Goal: Task Accomplishment & Management: Use online tool/utility

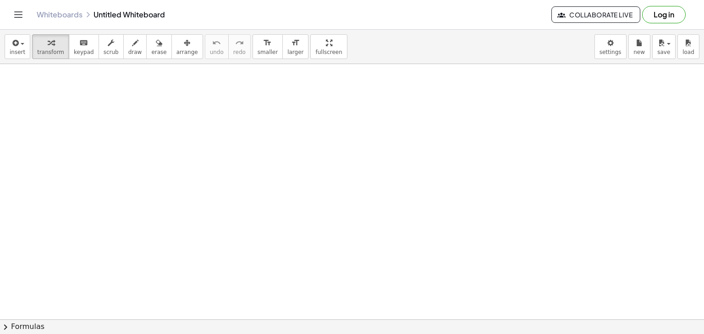
scroll to position [421, 0]
click at [361, 164] on div at bounding box center [352, 26] width 704 height 767
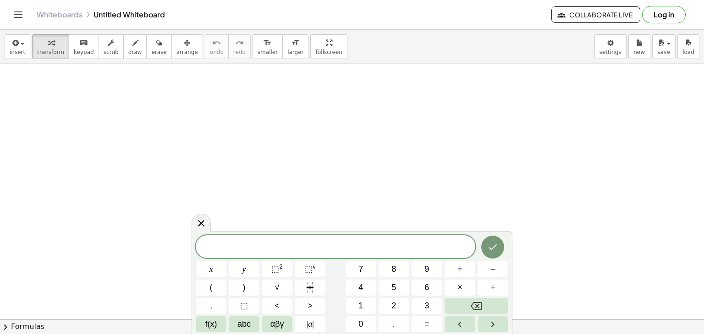
scroll to position [0, 0]
click at [37, 44] on div "button" at bounding box center [50, 42] width 27 height 11
click at [158, 115] on div at bounding box center [139, 107] width 121 height 31
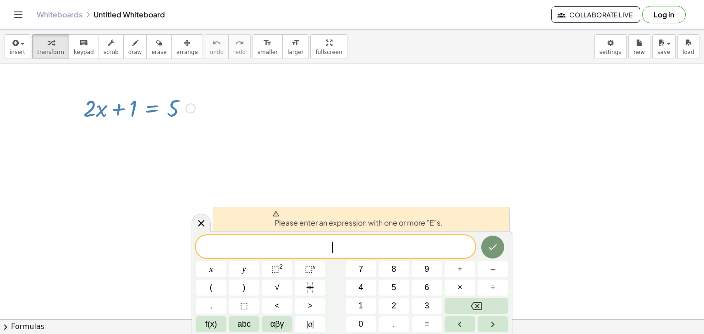
click at [388, 250] on span "​" at bounding box center [335, 247] width 279 height 13
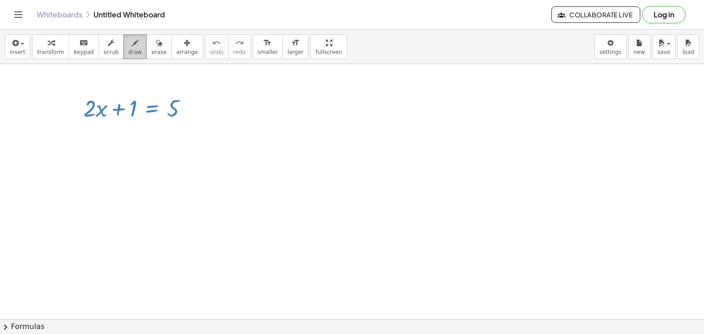
click at [132, 39] on icon "button" at bounding box center [135, 43] width 6 height 11
click at [153, 109] on div at bounding box center [352, 320] width 704 height 512
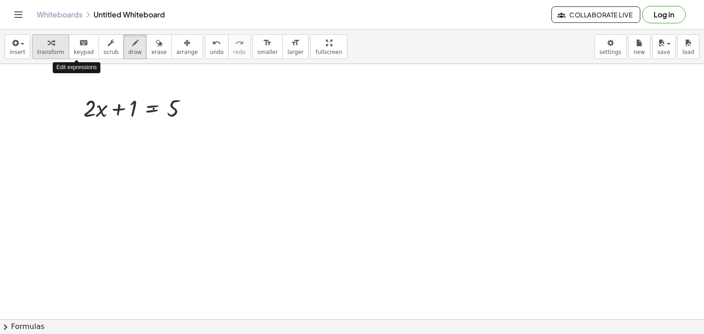
click at [48, 45] on icon "button" at bounding box center [51, 43] width 6 height 11
click at [151, 110] on div at bounding box center [139, 107] width 121 height 31
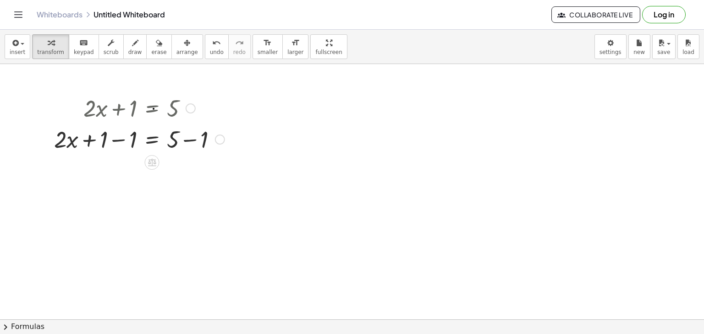
click at [216, 138] on div at bounding box center [220, 140] width 10 height 10
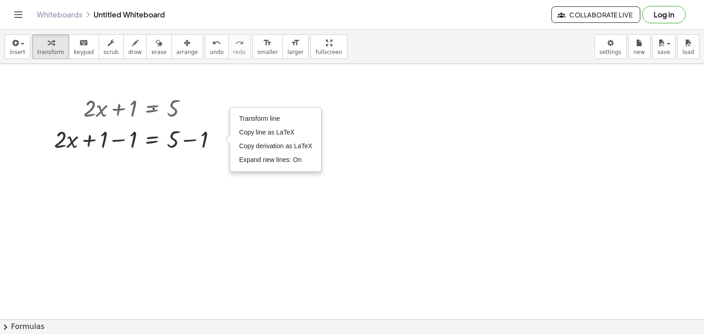
click at [185, 189] on div at bounding box center [352, 320] width 704 height 512
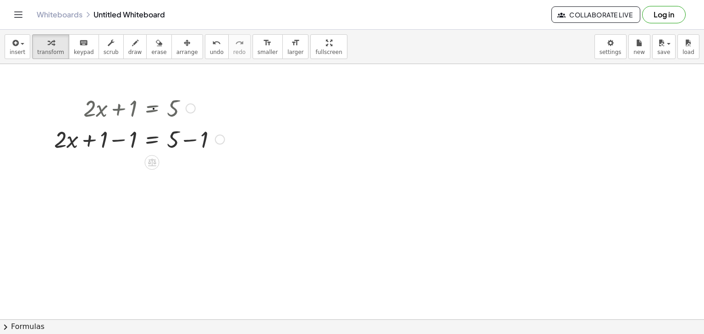
click at [201, 142] on div at bounding box center [139, 138] width 180 height 31
click at [107, 171] on div at bounding box center [139, 169] width 180 height 31
click at [106, 172] on div at bounding box center [139, 169] width 180 height 31
click at [125, 174] on div at bounding box center [139, 169] width 180 height 31
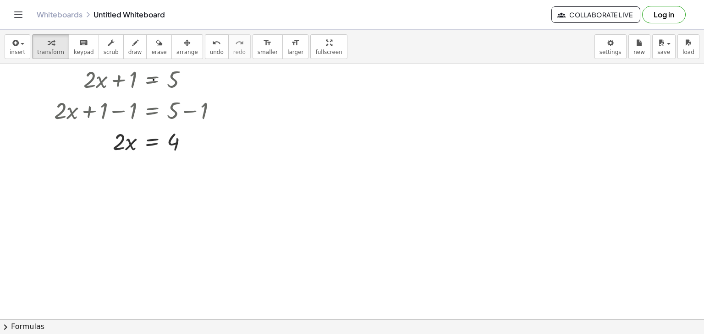
scroll to position [29, 0]
click at [148, 143] on div at bounding box center [139, 140] width 180 height 31
click at [174, 177] on div at bounding box center [139, 179] width 180 height 46
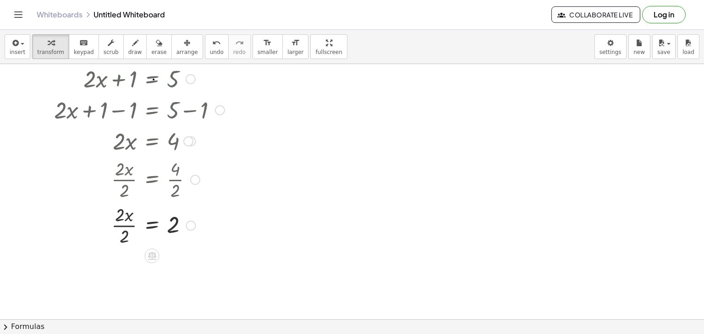
click at [121, 176] on div at bounding box center [141, 179] width 184 height 46
click at [124, 224] on div at bounding box center [139, 225] width 180 height 46
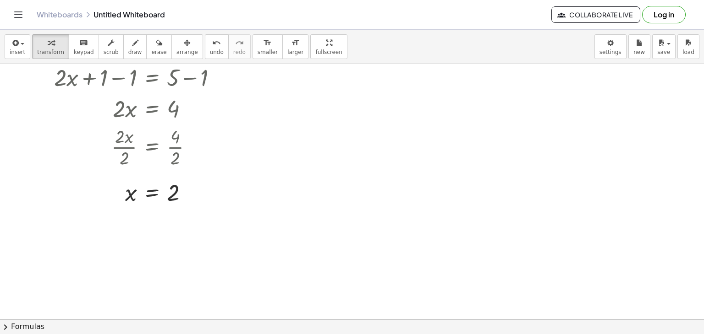
scroll to position [0, 0]
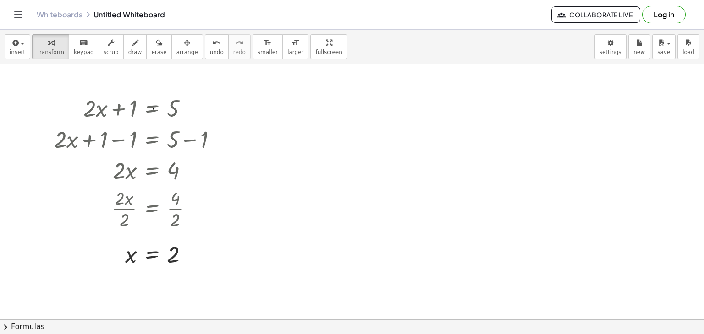
click at [307, 105] on div at bounding box center [352, 320] width 704 height 512
click at [270, 171] on div at bounding box center [352, 320] width 704 height 512
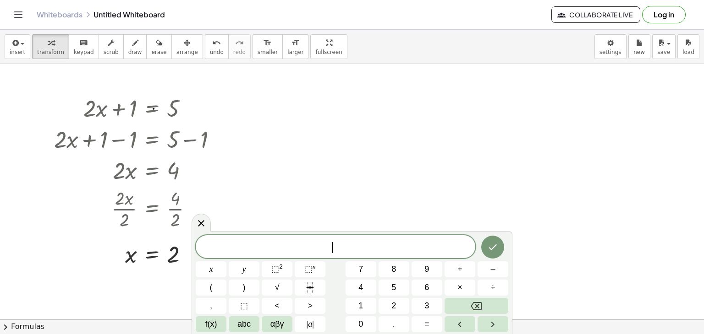
click at [270, 171] on div at bounding box center [352, 320] width 704 height 512
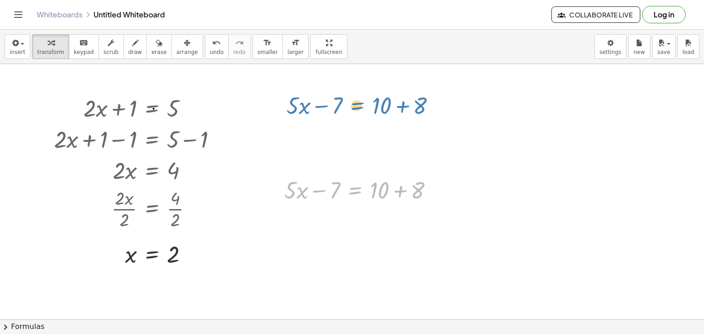
drag, startPoint x: 363, startPoint y: 191, endPoint x: 365, endPoint y: 105, distance: 85.3
click at [365, 105] on div "+ · 2 · x + 1 = 5 + · 2 · x + 1 − 1 = + 5 − 1 + · 2 · x + 1 − 1 = 4 + · 2 · x +…" at bounding box center [352, 320] width 704 height 512
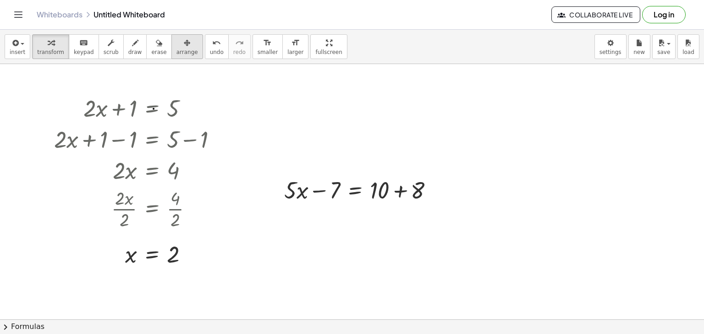
click at [176, 37] on div "button" at bounding box center [187, 42] width 22 height 11
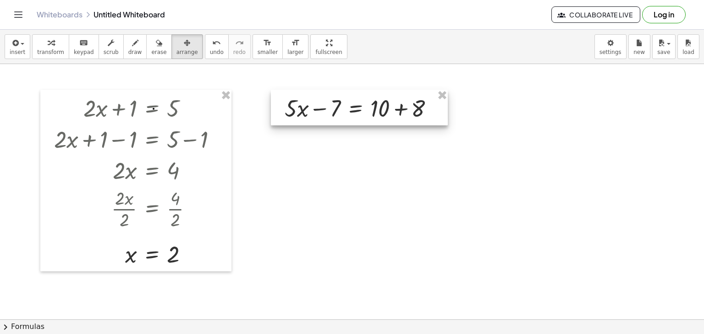
drag, startPoint x: 348, startPoint y: 178, endPoint x: 345, endPoint y: 92, distance: 85.8
click at [345, 92] on div at bounding box center [359, 108] width 177 height 36
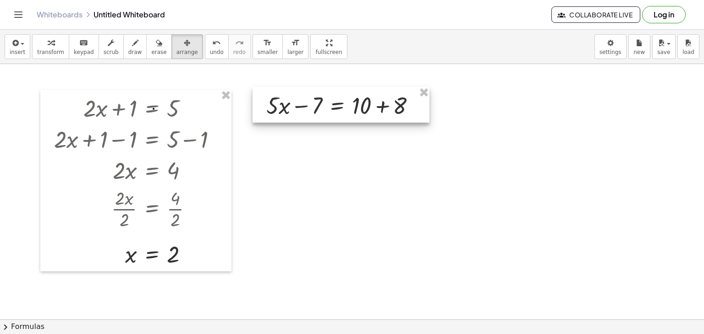
drag, startPoint x: 351, startPoint y: 96, endPoint x: 336, endPoint y: 97, distance: 15.6
click at [336, 97] on div at bounding box center [340, 105] width 177 height 36
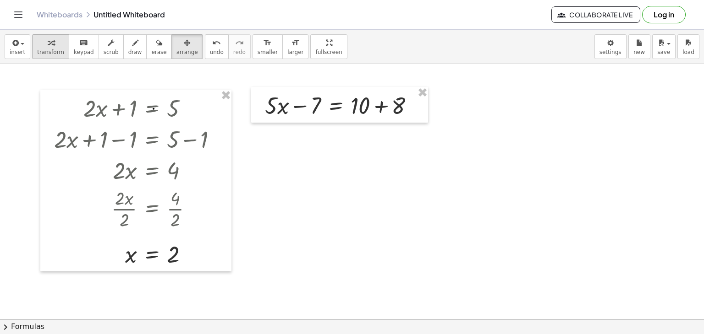
click at [34, 44] on button "transform" at bounding box center [50, 46] width 37 height 25
click at [333, 107] on div at bounding box center [342, 104] width 165 height 31
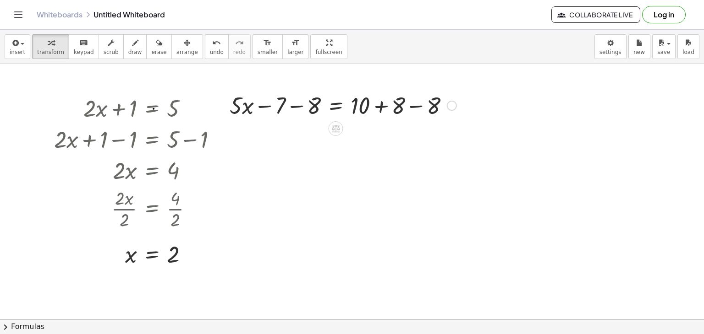
click at [411, 107] on div at bounding box center [343, 104] width 236 height 31
click at [293, 105] on div at bounding box center [307, 104] width 165 height 31
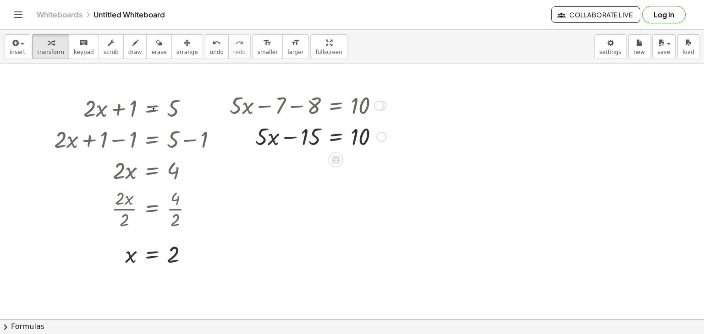
click at [335, 141] on div at bounding box center [307, 136] width 165 height 31
click at [301, 136] on div at bounding box center [320, 136] width 223 height 31
click at [383, 140] on div at bounding box center [328, 136] width 207 height 31
click at [334, 137] on div at bounding box center [310, 136] width 171 height 31
click at [308, 131] on div at bounding box center [311, 136] width 172 height 46
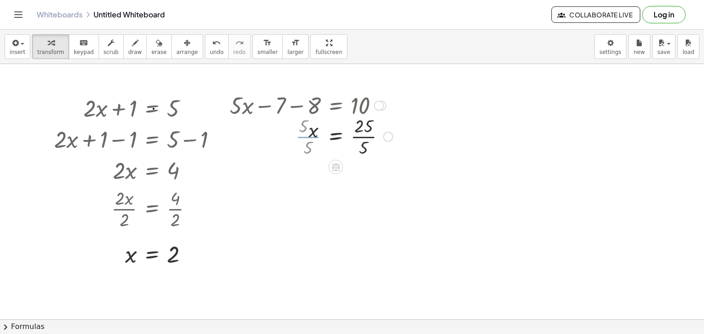
click at [363, 131] on div at bounding box center [311, 136] width 172 height 46
click at [364, 130] on div at bounding box center [311, 136] width 172 height 46
click at [385, 139] on div at bounding box center [385, 137] width 10 height 10
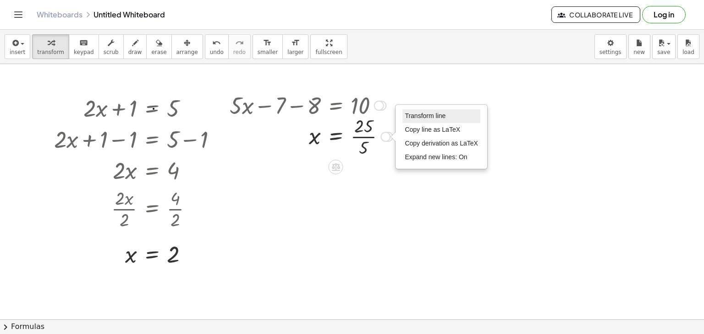
click at [428, 117] on span "Transform line" at bounding box center [425, 115] width 41 height 7
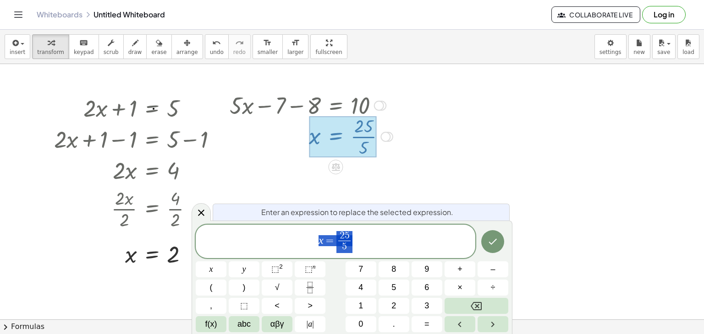
click at [379, 186] on div at bounding box center [352, 320] width 704 height 512
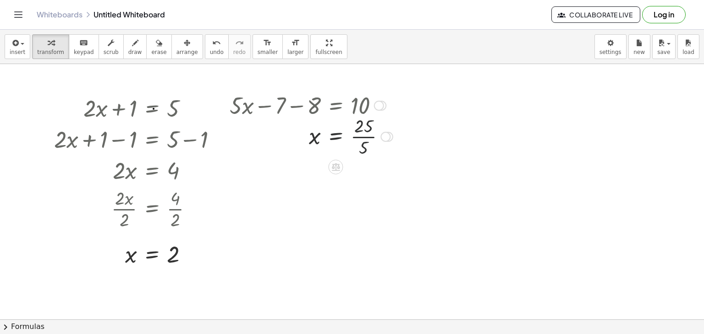
click at [362, 138] on div at bounding box center [311, 136] width 172 height 46
click at [378, 105] on div at bounding box center [379, 106] width 10 height 10
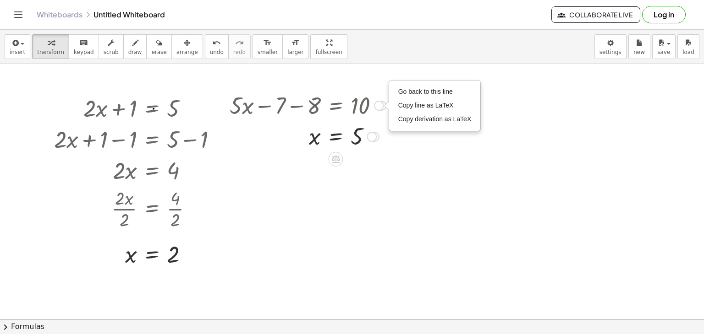
click at [370, 136] on div "Transform line Copy line as LaTeX Copy derivation as LaTeX Expand new lines: On" at bounding box center [372, 137] width 10 height 10
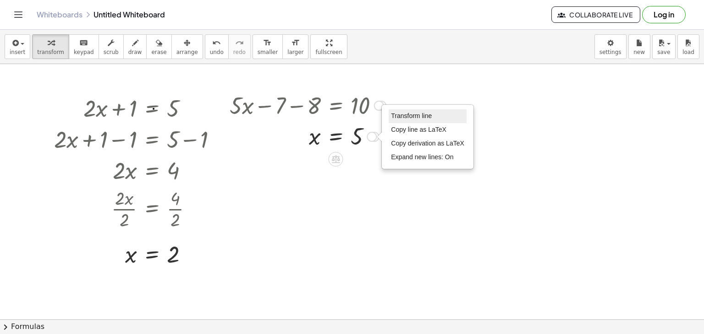
click at [410, 117] on span "Transform line" at bounding box center [411, 115] width 41 height 7
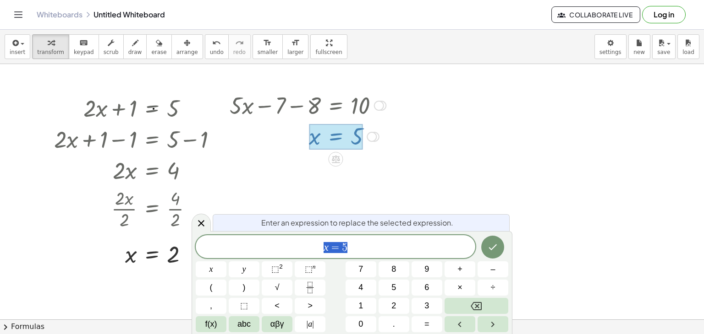
click at [405, 179] on div at bounding box center [352, 320] width 704 height 512
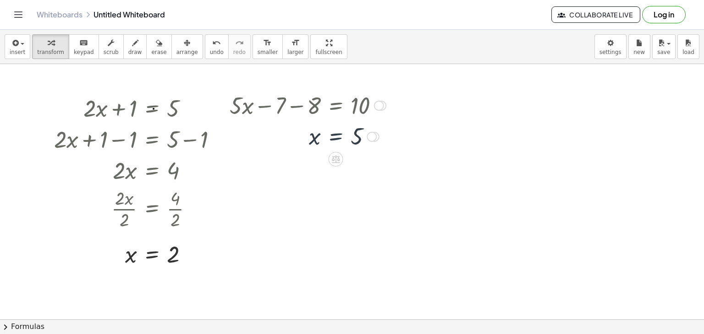
click at [374, 141] on div "Transform line Copy line as LaTeX Copy derivation as LaTeX Expand new lines: On" at bounding box center [372, 137] width 10 height 10
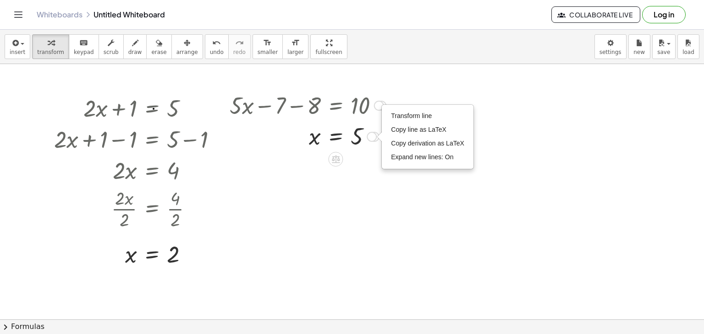
click at [424, 196] on div at bounding box center [352, 320] width 704 height 512
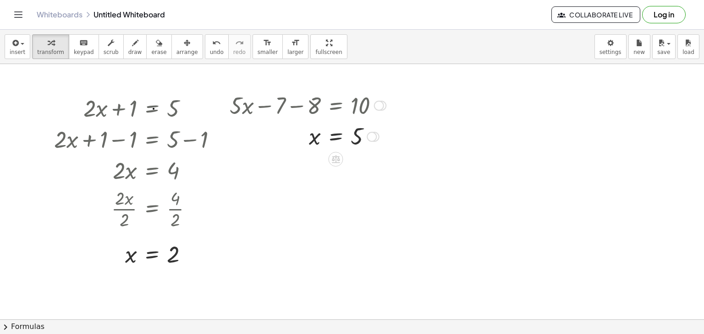
click at [379, 105] on div "Go back to this line Copy line as LaTeX Copy derivation as LaTeX" at bounding box center [379, 106] width 10 height 10
click at [424, 170] on div at bounding box center [352, 320] width 704 height 512
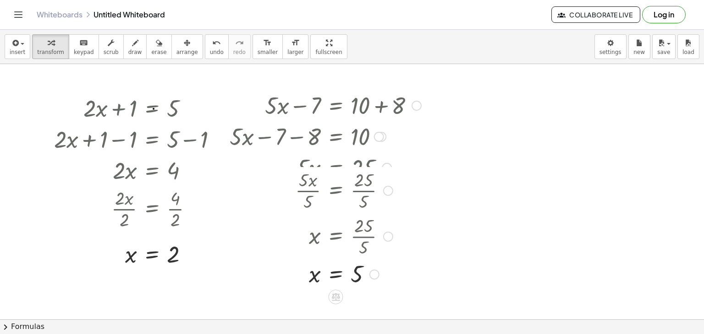
drag, startPoint x: 372, startPoint y: 137, endPoint x: 359, endPoint y: 282, distance: 146.3
click at [335, 275] on div "x = 5 Transform line Copy line as LaTeX Copy derivation as LaTeX Expand new lin…" at bounding box center [335, 275] width 0 height 0
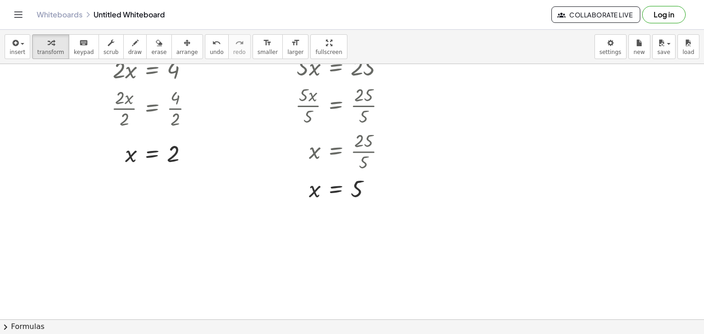
scroll to position [102, 0]
drag, startPoint x: 373, startPoint y: 197, endPoint x: 378, endPoint y: 308, distance: 111.9
click at [378, 308] on div "+ · 2 · x + 1 = 5 + · 2 · x + 1 − 1 = + 5 − 1 + · 2 · x + 1 − 1 = 4 + · 2 · x +…" at bounding box center [352, 218] width 704 height 512
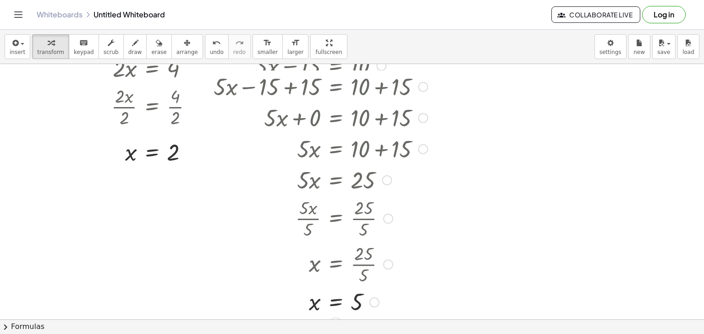
drag, startPoint x: 373, startPoint y: 188, endPoint x: 359, endPoint y: 318, distance: 130.9
click at [359, 318] on div "+ · 5 · x − 7 = + 10 + 8 + · 5 · x − 7 − 8 = + 10 + 8 − 8 + · 5 · x − 7 − 8 = +…" at bounding box center [317, 152] width 235 height 334
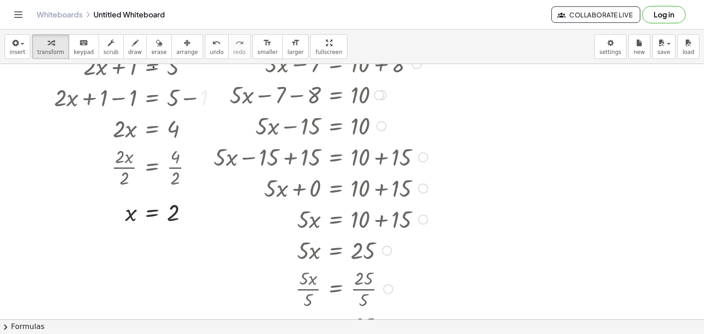
scroll to position [0, 0]
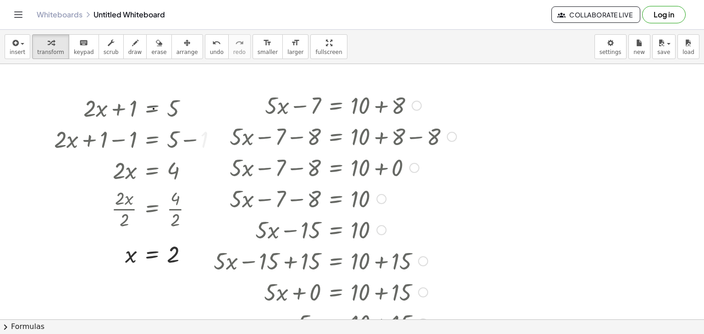
drag, startPoint x: 378, startPoint y: 134, endPoint x: 373, endPoint y: 225, distance: 91.3
click at [336, 106] on div "+ · 5 · x − 7 = + 10 + 8 + · 5 · x − 7 − 8 = + 10 + 8 − 8 + · 5 · x − 7 − 8 = +…" at bounding box center [336, 106] width 0 height 0
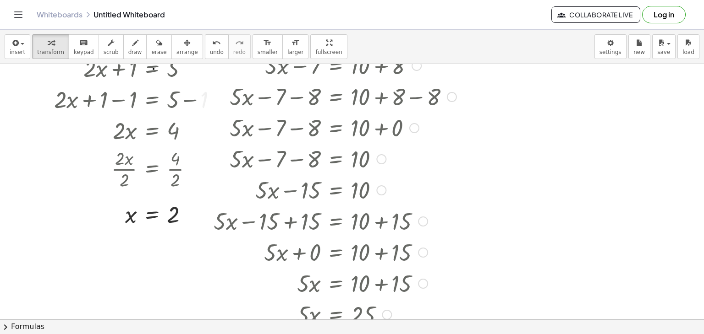
scroll to position [42, 0]
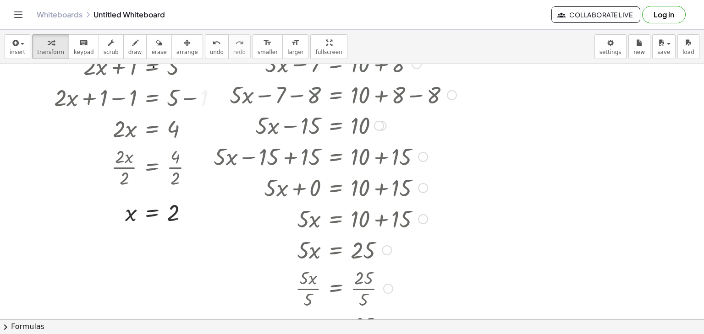
drag, startPoint x: 383, startPoint y: 188, endPoint x: 388, endPoint y: 106, distance: 82.1
click at [336, 126] on div "+ · 5 · x − 15 = 10" at bounding box center [336, 126] width 0 height 0
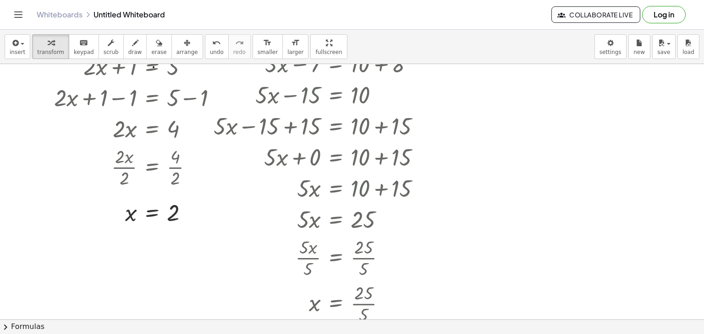
scroll to position [0, 0]
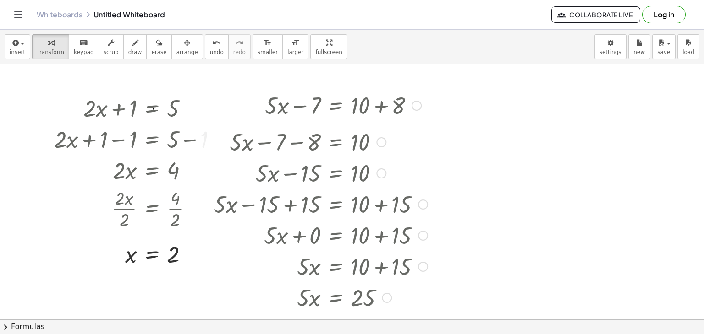
drag, startPoint x: 378, startPoint y: 135, endPoint x: 383, endPoint y: 178, distance: 43.4
click at [336, 174] on div "+ · 5 · x − 15 = 10" at bounding box center [336, 174] width 0 height 0
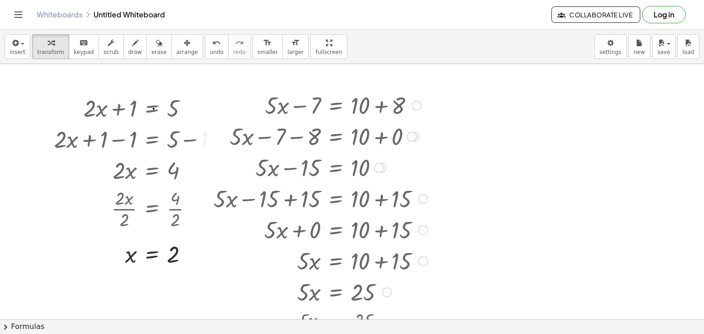
click at [383, 178] on div at bounding box center [320, 167] width 223 height 31
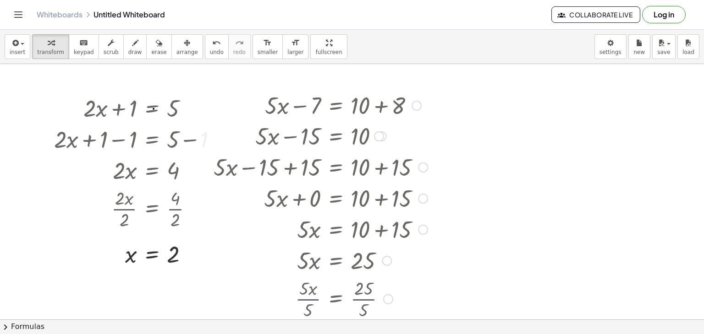
drag, startPoint x: 381, startPoint y: 167, endPoint x: 378, endPoint y: 130, distance: 37.7
click at [378, 131] on div at bounding box center [379, 136] width 10 height 10
drag, startPoint x: 338, startPoint y: 228, endPoint x: 343, endPoint y: 171, distance: 57.5
click at [336, 106] on div "+ · 5 · x − 7 = + 10 + 8 + · 5 · x − 7 − 8 = + 10 + 8 − 8 + · 5 · x − 7 − 8 = +…" at bounding box center [336, 106] width 0 height 0
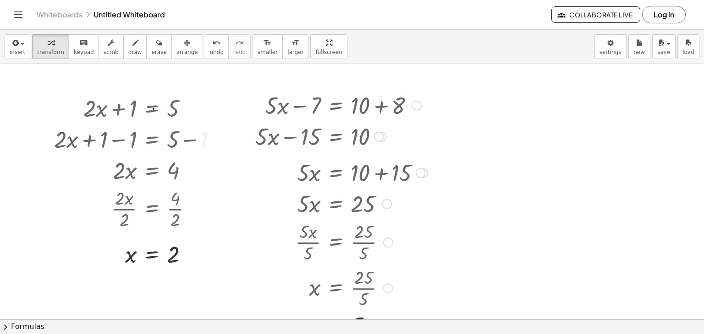
drag, startPoint x: 424, startPoint y: 230, endPoint x: 427, endPoint y: 169, distance: 61.4
click at [427, 169] on div at bounding box center [423, 173] width 10 height 10
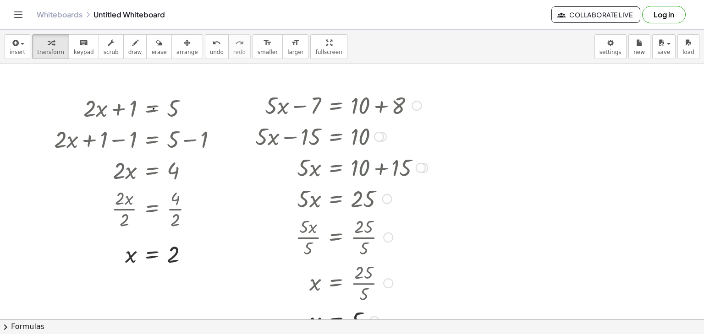
drag, startPoint x: 335, startPoint y: 282, endPoint x: 351, endPoint y: 233, distance: 51.0
click at [336, 106] on div "+ · 5 · x − 7 = + 10 + 8 + · 5 · x − 7 − 8 = + 10 + 8 − 8 + · 5 · x − 7 − 8 = +…" at bounding box center [336, 106] width 0 height 0
drag, startPoint x: 386, startPoint y: 283, endPoint x: 404, endPoint y: 232, distance: 53.5
click at [336, 235] on div "x = · 25 · 5" at bounding box center [336, 235] width 0 height 0
drag, startPoint x: 375, startPoint y: 276, endPoint x: 390, endPoint y: 238, distance: 40.9
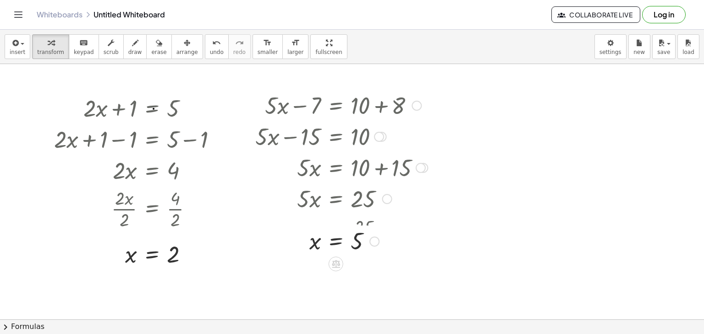
click at [336, 242] on div "x = 5 Transform line Copy line as LaTeX Copy derivation as LaTeX Expand new lin…" at bounding box center [336, 242] width 0 height 0
click at [487, 105] on div at bounding box center [352, 320] width 704 height 512
click at [477, 120] on div at bounding box center [352, 320] width 704 height 512
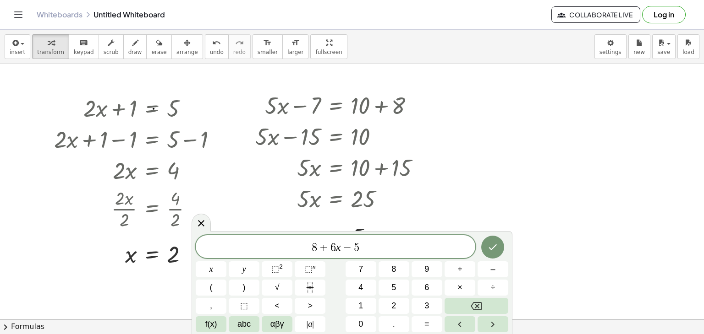
click at [376, 239] on div "8 + 6 x − 5" at bounding box center [335, 247] width 279 height 23
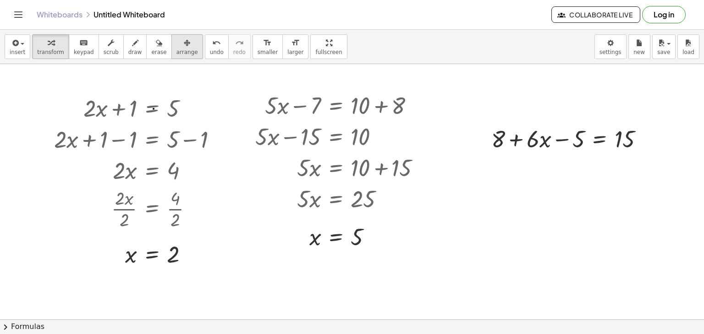
click at [178, 41] on div "button" at bounding box center [187, 42] width 22 height 11
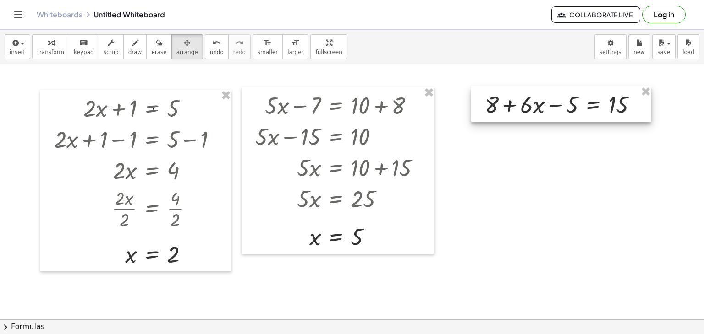
drag, startPoint x: 526, startPoint y: 125, endPoint x: 517, endPoint y: 90, distance: 35.6
click at [517, 90] on div at bounding box center [561, 104] width 180 height 36
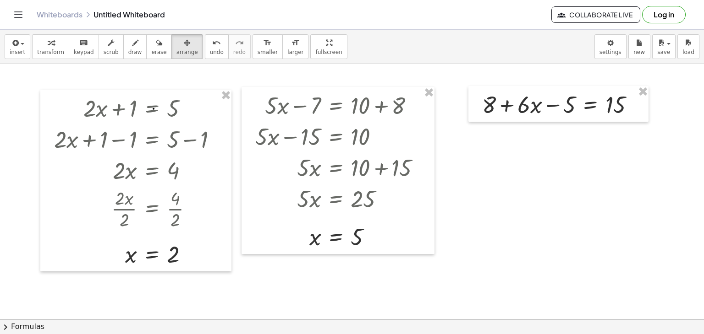
click at [548, 135] on div at bounding box center [352, 320] width 704 height 512
click at [37, 39] on div "button" at bounding box center [50, 42] width 27 height 11
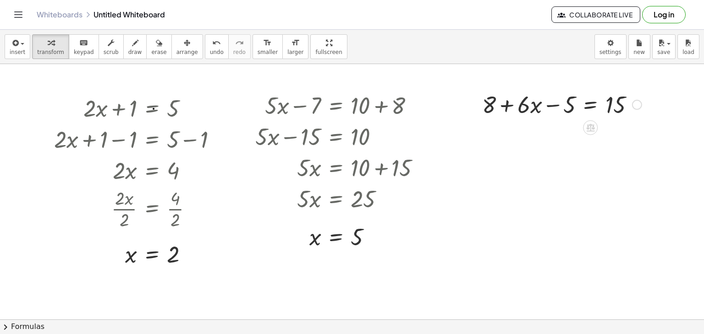
click at [590, 104] on div at bounding box center [561, 103] width 169 height 31
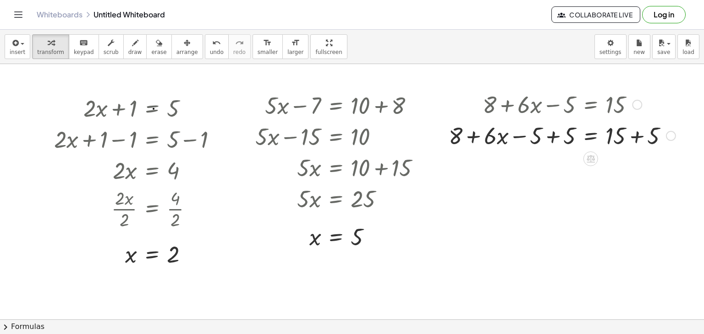
click at [592, 137] on div at bounding box center [562, 135] width 236 height 31
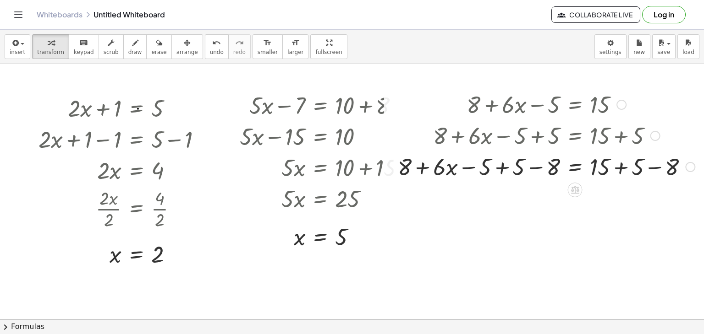
drag, startPoint x: 685, startPoint y: 134, endPoint x: 686, endPoint y: 196, distance: 61.4
click at [686, 196] on div "+ · 2 · x + 1 = 5 + · 2 · x + 1 − 1 = + 5 − 1 + · 2 · x + 1 − 1 = 4 + · 2 · x +…" at bounding box center [343, 320] width 719 height 512
click at [567, 166] on div at bounding box center [546, 166] width 306 height 31
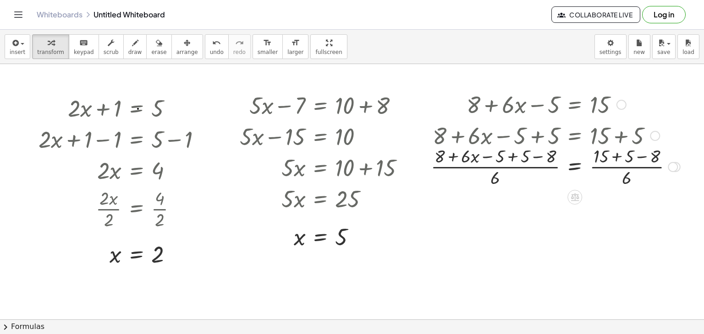
click at [619, 185] on div at bounding box center [555, 166] width 258 height 46
click at [621, 169] on div at bounding box center [555, 166] width 258 height 46
click at [509, 155] on div at bounding box center [555, 166] width 258 height 46
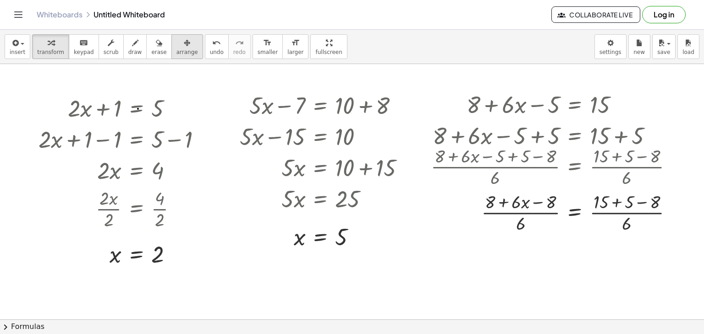
click at [179, 46] on div "button" at bounding box center [187, 42] width 22 height 11
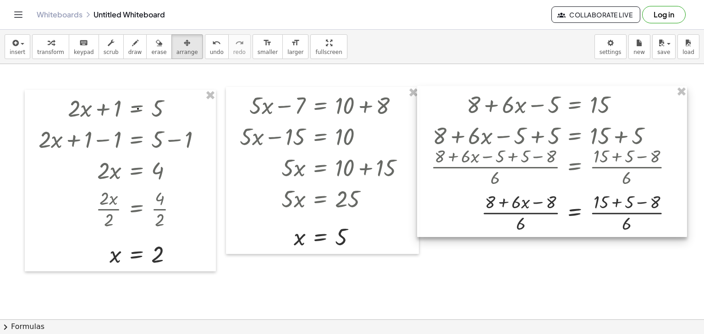
click at [561, 208] on div at bounding box center [552, 161] width 270 height 151
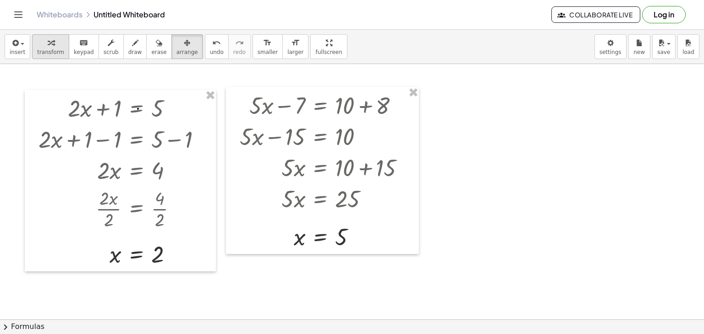
click at [40, 39] on div "button" at bounding box center [50, 42] width 27 height 11
click at [494, 99] on div at bounding box center [343, 320] width 719 height 512
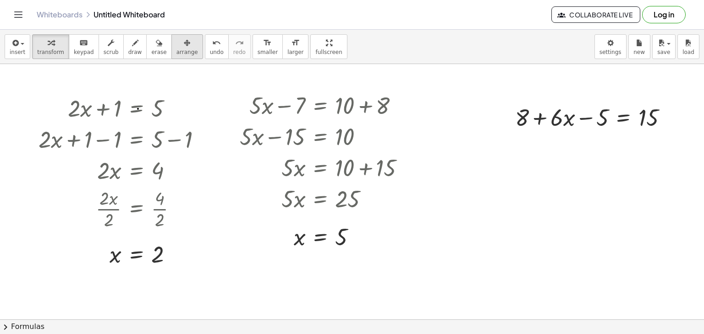
click at [184, 44] on icon "button" at bounding box center [187, 43] width 6 height 11
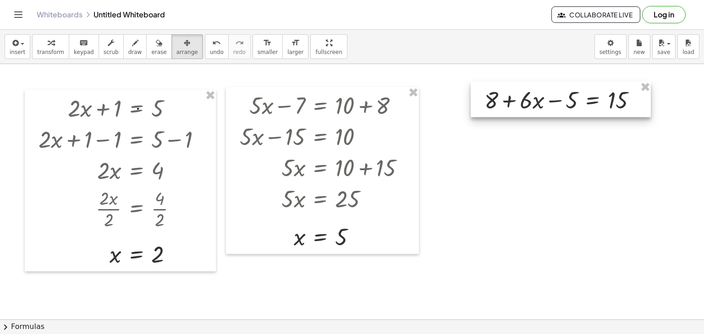
drag, startPoint x: 581, startPoint y: 121, endPoint x: 551, endPoint y: 104, distance: 34.1
click at [551, 104] on div at bounding box center [561, 100] width 180 height 36
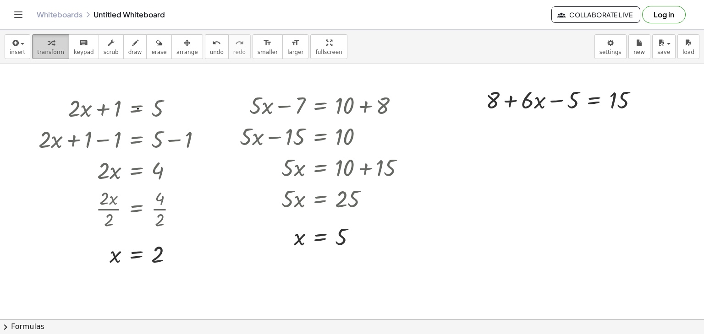
click at [32, 40] on button "transform" at bounding box center [50, 46] width 37 height 25
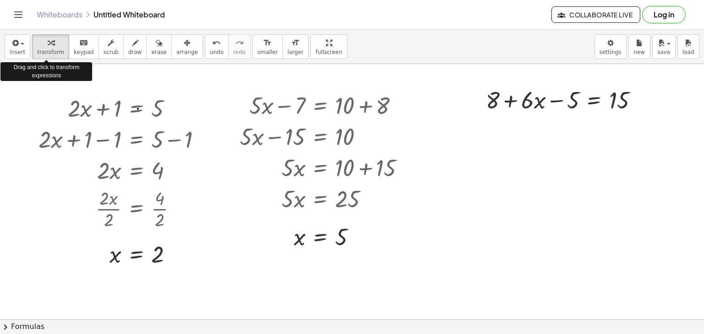
drag, startPoint x: 32, startPoint y: 40, endPoint x: 406, endPoint y: 123, distance: 383.9
click at [406, 123] on div "insert select one: Math Expression Function Text Youtube Video Graphing Geometr…" at bounding box center [352, 182] width 704 height 305
click at [589, 99] on div at bounding box center [565, 99] width 169 height 31
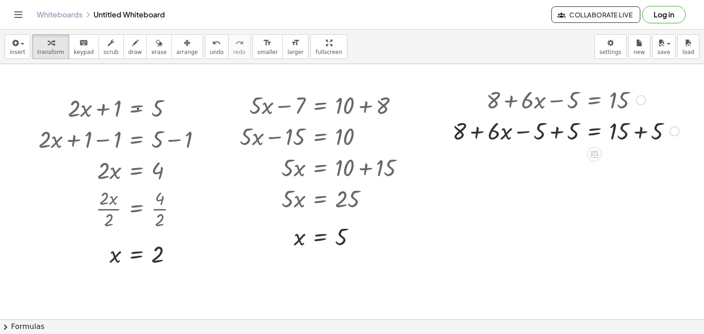
click at [638, 140] on div at bounding box center [566, 130] width 236 height 31
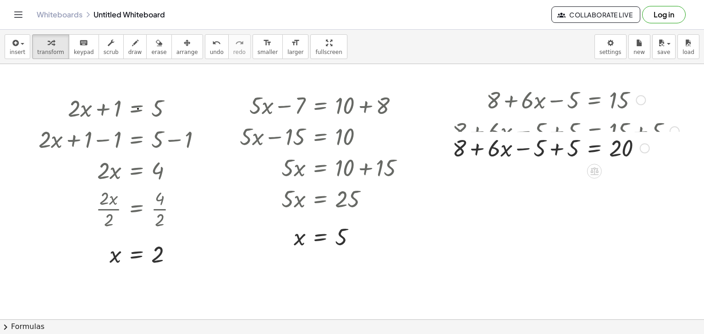
click at [542, 135] on div at bounding box center [566, 130] width 236 height 31
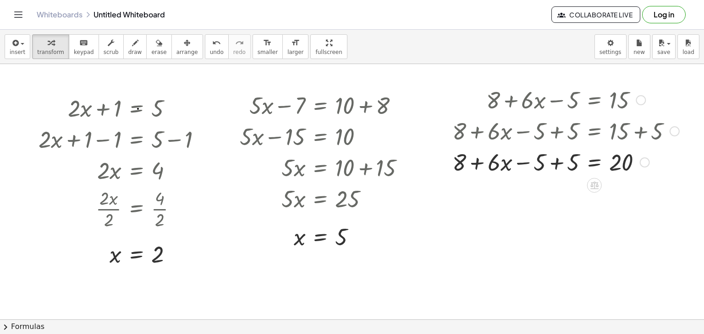
click at [544, 159] on div at bounding box center [566, 161] width 236 height 31
click at [587, 165] on div at bounding box center [566, 161] width 236 height 31
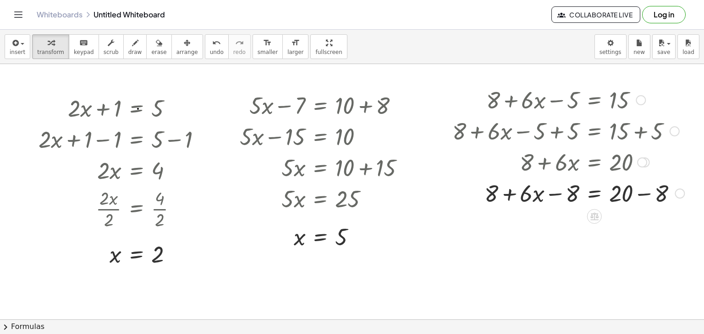
click at [623, 190] on div at bounding box center [568, 192] width 241 height 31
click at [530, 198] on div at bounding box center [568, 192] width 241 height 31
click at [554, 196] on div at bounding box center [568, 192] width 241 height 31
click at [495, 195] on div at bounding box center [568, 192] width 241 height 31
drag, startPoint x: 488, startPoint y: 191, endPoint x: 551, endPoint y: 195, distance: 63.8
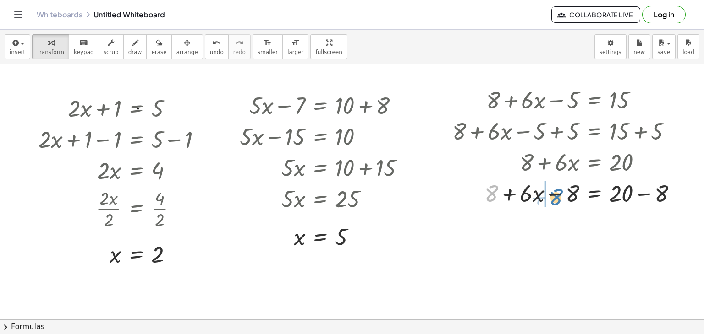
click at [551, 195] on div at bounding box center [568, 192] width 241 height 31
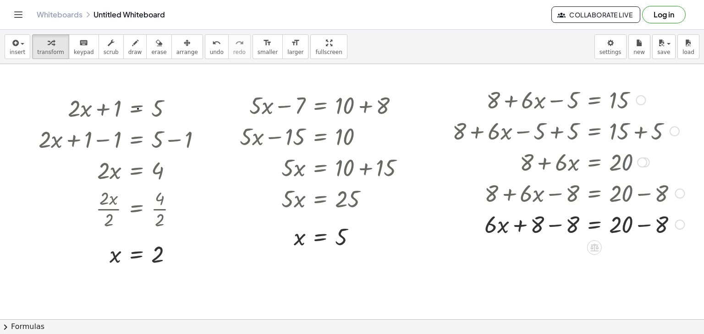
click at [559, 228] on div at bounding box center [568, 223] width 241 height 31
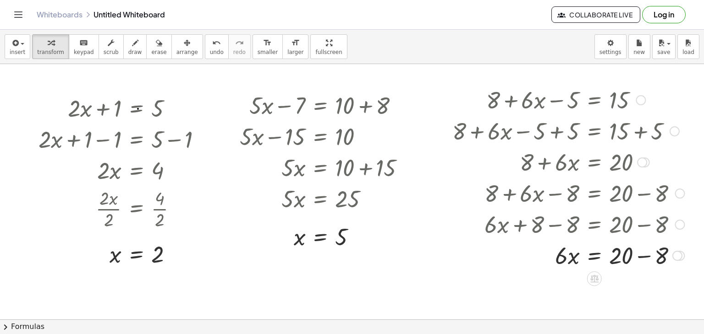
click at [652, 259] on div at bounding box center [568, 255] width 241 height 31
drag, startPoint x: 633, startPoint y: 285, endPoint x: 633, endPoint y: 257, distance: 27.5
click at [636, 259] on div at bounding box center [641, 264] width 10 height 10
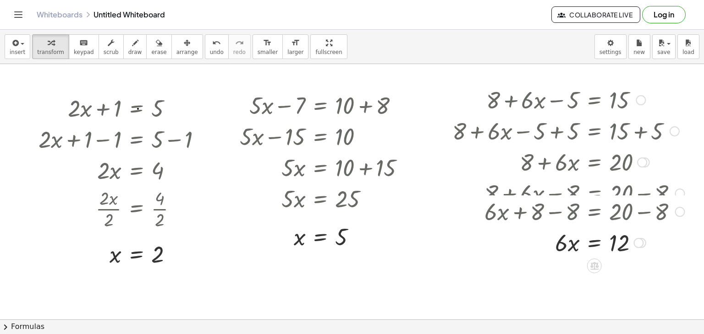
drag, startPoint x: 674, startPoint y: 221, endPoint x: 670, endPoint y: 197, distance: 25.1
click at [594, 212] on div "+ · 6 · x + 8 − 8 = + 20 − 8" at bounding box center [594, 212] width 0 height 0
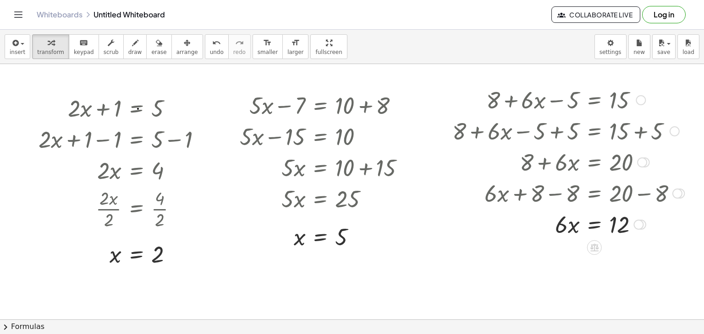
click at [590, 228] on div at bounding box center [568, 223] width 241 height 31
click at [616, 251] on div at bounding box center [568, 263] width 241 height 46
click at [559, 257] on div at bounding box center [568, 263] width 241 height 46
click at [615, 264] on div at bounding box center [568, 263] width 241 height 46
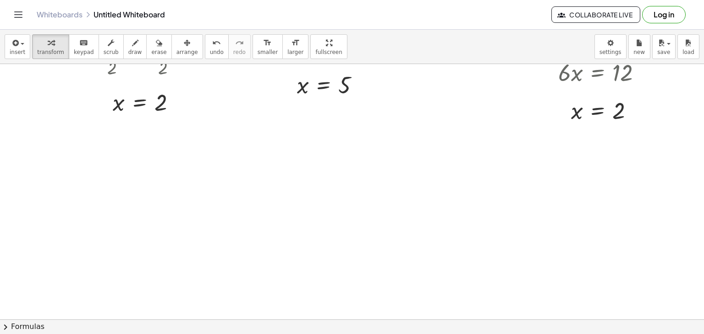
scroll to position [150, 14]
click at [94, 134] on div at bounding box center [345, 170] width 719 height 512
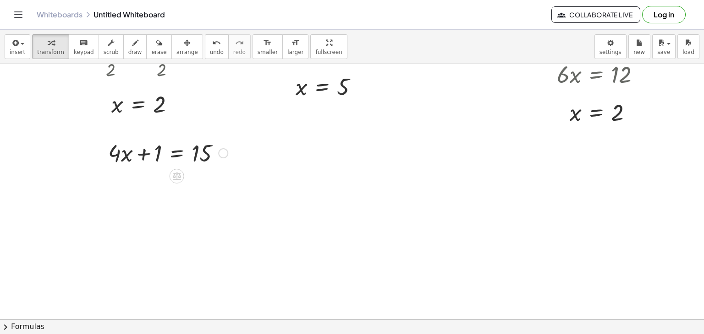
click at [181, 151] on div at bounding box center [168, 152] width 129 height 31
click at [215, 183] on div at bounding box center [167, 183] width 187 height 31
click at [135, 185] on div at bounding box center [153, 183] width 159 height 31
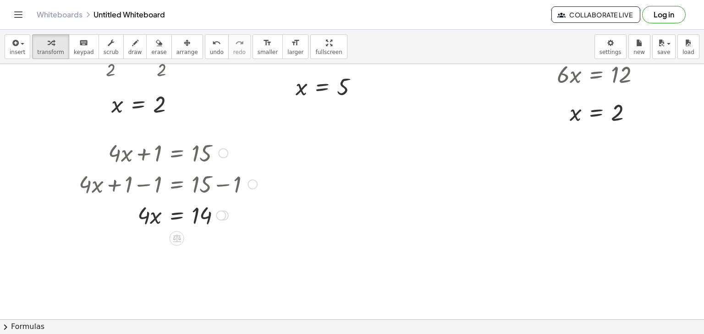
click at [179, 215] on div at bounding box center [167, 214] width 187 height 31
click at [150, 252] on div at bounding box center [167, 253] width 187 height 46
click at [206, 250] on div at bounding box center [167, 253] width 187 height 46
click at [200, 250] on div at bounding box center [167, 253] width 187 height 46
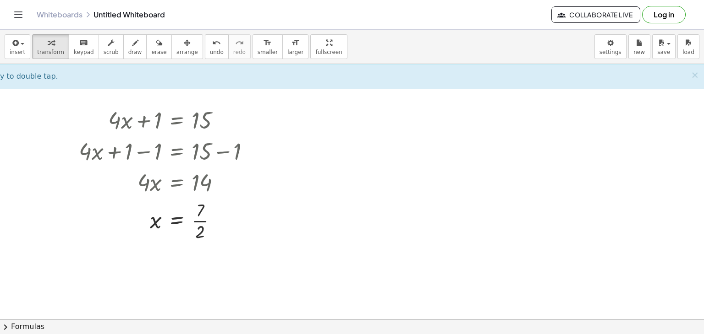
scroll to position [189, 0]
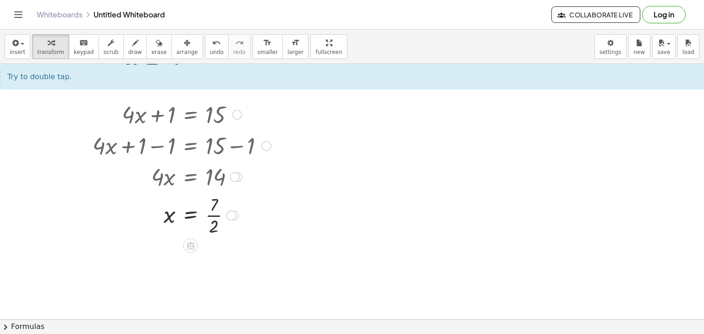
click at [214, 208] on div at bounding box center [181, 215] width 187 height 46
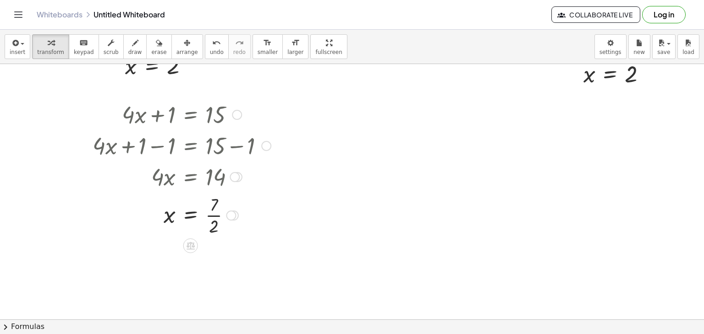
click at [214, 208] on div at bounding box center [181, 215] width 187 height 46
click at [213, 218] on div at bounding box center [181, 215] width 187 height 46
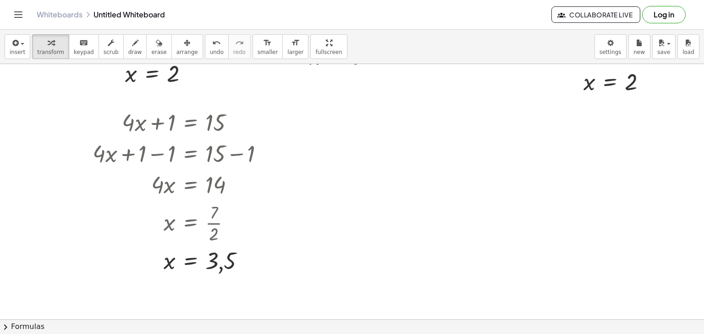
scroll to position [181, 0]
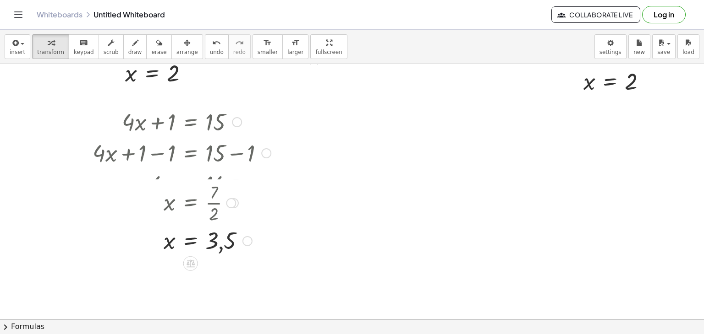
drag, startPoint x: 231, startPoint y: 222, endPoint x: 230, endPoint y: 197, distance: 24.3
click at [230, 198] on div at bounding box center [231, 203] width 10 height 10
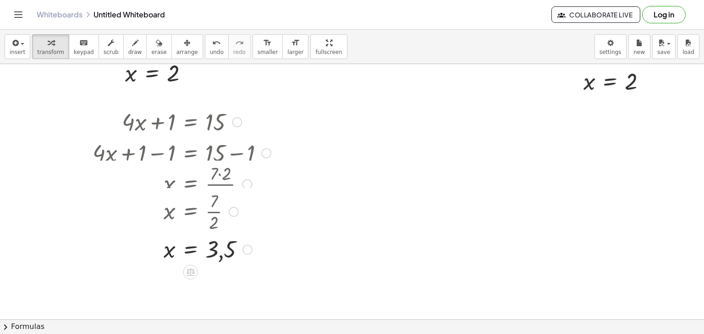
drag, startPoint x: 233, startPoint y: 185, endPoint x: 238, endPoint y: 216, distance: 31.6
click at [191, 212] on div "x = · 7 · 2" at bounding box center [191, 212] width 0 height 0
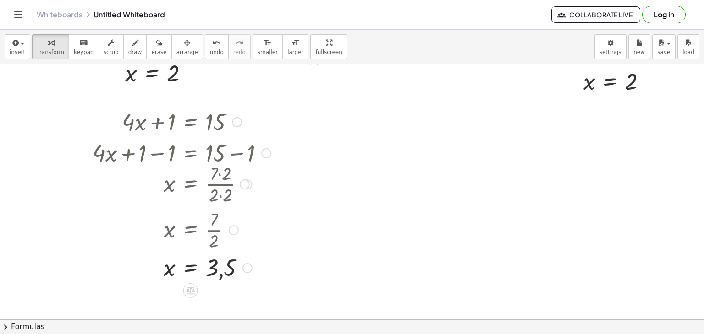
click at [221, 185] on div at bounding box center [181, 184] width 187 height 46
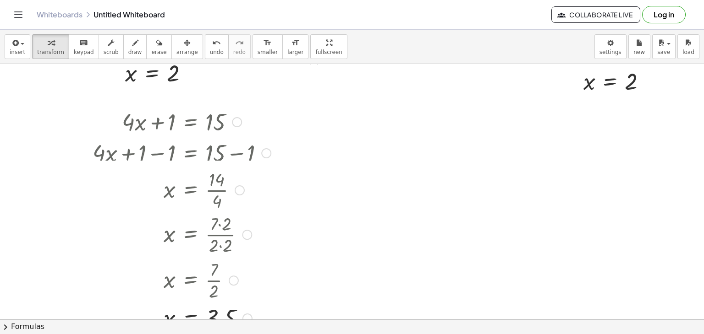
drag, startPoint x: 250, startPoint y: 184, endPoint x: 249, endPoint y: 240, distance: 55.9
click at [191, 235] on div "x = · 7 · 2 · 2 · 2" at bounding box center [191, 235] width 0 height 0
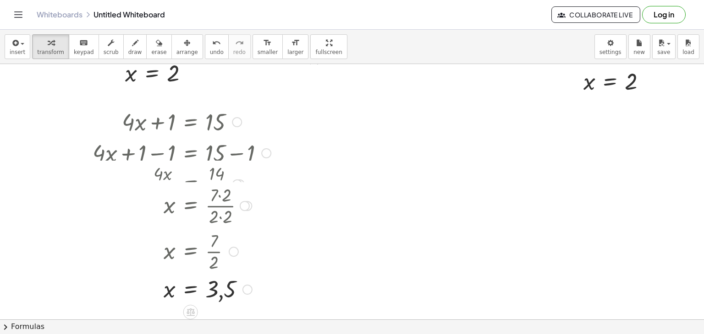
drag, startPoint x: 250, startPoint y: 230, endPoint x: 251, endPoint y: 187, distance: 42.6
click at [191, 206] on div "x = · 7 · 2 · 2 · 2" at bounding box center [191, 206] width 0 height 0
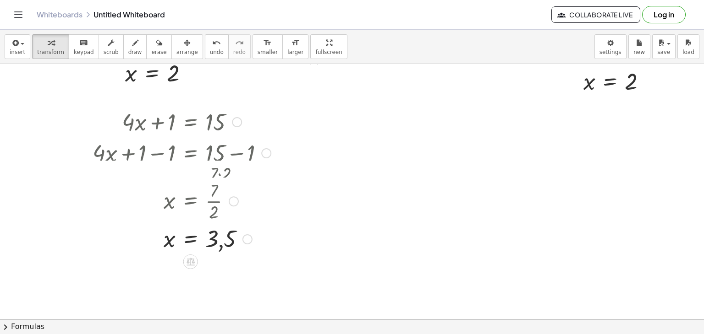
drag, startPoint x: 231, startPoint y: 233, endPoint x: 240, endPoint y: 193, distance: 41.2
click at [191, 202] on div "x = · 7 · 2" at bounding box center [191, 202] width 0 height 0
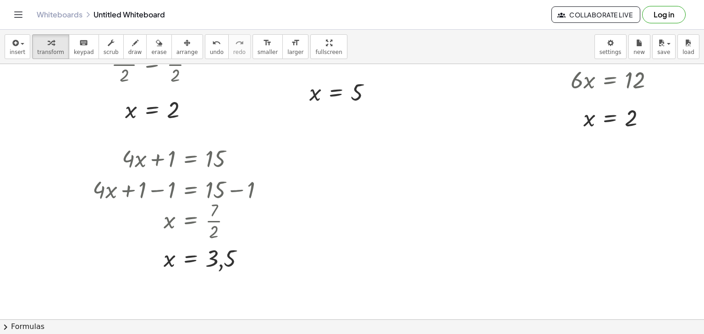
scroll to position [148, 0]
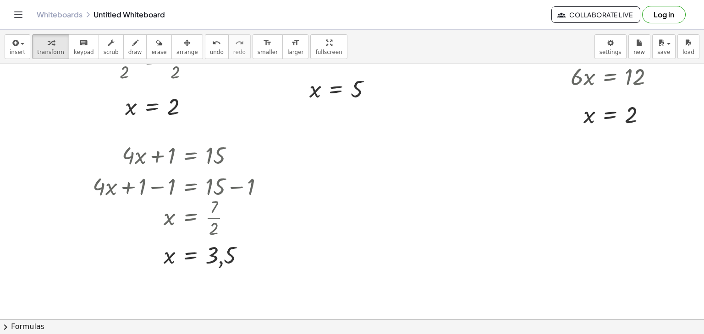
click at [332, 153] on div at bounding box center [359, 172] width 719 height 512
click at [409, 173] on div at bounding box center [423, 171] width 164 height 31
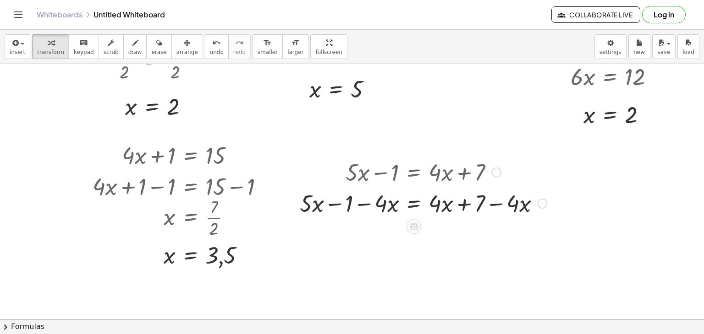
click at [503, 207] on div at bounding box center [423, 202] width 256 height 31
drag, startPoint x: 520, startPoint y: 208, endPoint x: 429, endPoint y: 210, distance: 91.2
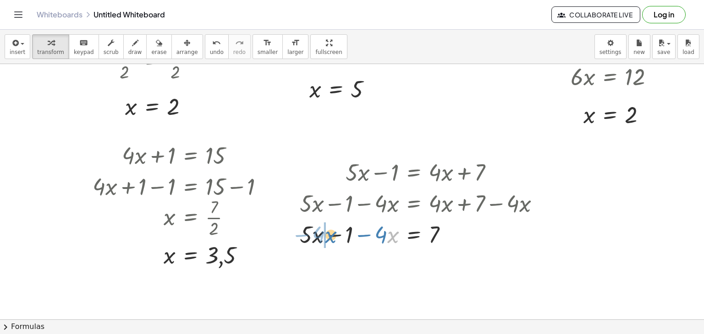
drag, startPoint x: 390, startPoint y: 237, endPoint x: 328, endPoint y: 237, distance: 62.3
click at [328, 237] on div at bounding box center [423, 234] width 256 height 31
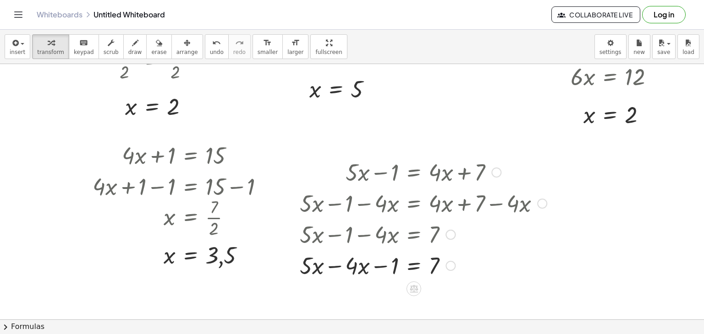
click at [353, 266] on div at bounding box center [423, 265] width 256 height 31
click at [312, 266] on div at bounding box center [423, 265] width 256 height 31
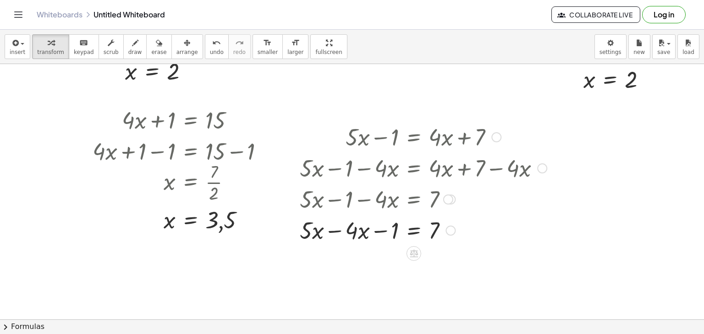
scroll to position [185, 0]
click at [349, 237] on div at bounding box center [423, 228] width 256 height 31
click at [351, 236] on div at bounding box center [423, 228] width 256 height 31
drag, startPoint x: 298, startPoint y: 233, endPoint x: 340, endPoint y: 232, distance: 41.7
click at [300, 232] on div at bounding box center [293, 181] width 14 height 129
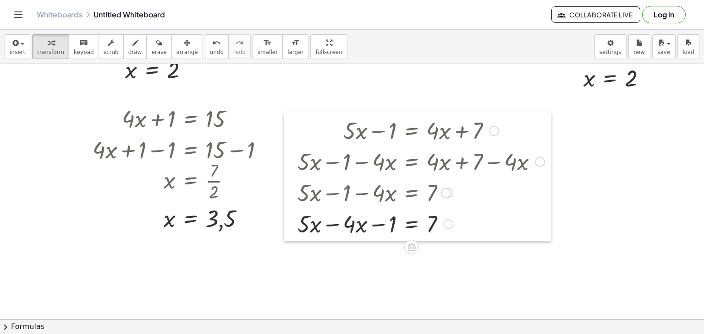
drag, startPoint x: 339, startPoint y: 232, endPoint x: 294, endPoint y: 229, distance: 45.1
click at [294, 229] on div at bounding box center [291, 176] width 14 height 129
click at [318, 226] on div at bounding box center [420, 223] width 256 height 31
click at [348, 225] on div at bounding box center [420, 223] width 256 height 31
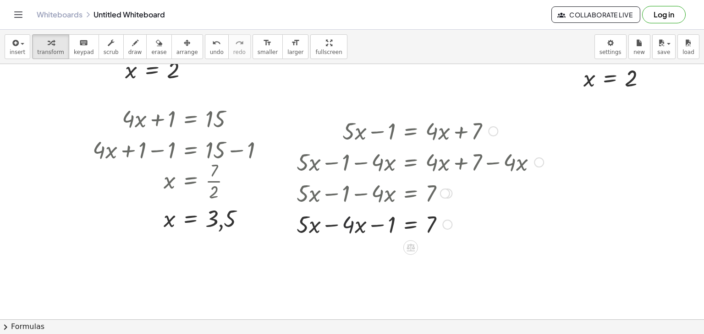
click at [348, 225] on div at bounding box center [420, 223] width 256 height 31
click at [351, 227] on div at bounding box center [420, 223] width 256 height 31
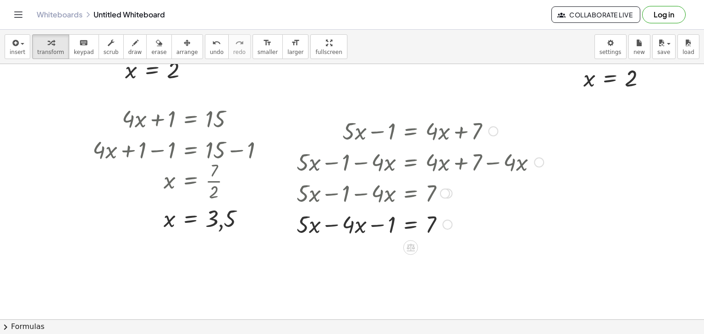
click at [351, 227] on div at bounding box center [420, 223] width 256 height 31
drag, startPoint x: 354, startPoint y: 225, endPoint x: 335, endPoint y: 225, distance: 18.8
click at [335, 225] on div at bounding box center [420, 223] width 256 height 31
drag, startPoint x: 345, startPoint y: 226, endPoint x: 334, endPoint y: 226, distance: 11.5
click at [334, 226] on div at bounding box center [420, 223] width 256 height 31
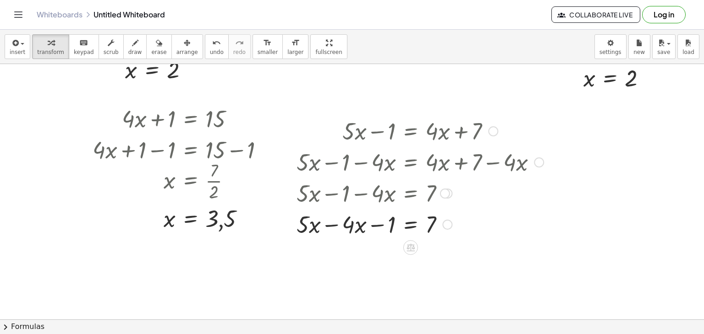
click at [314, 224] on div at bounding box center [420, 223] width 256 height 31
click at [334, 229] on div at bounding box center [420, 223] width 256 height 31
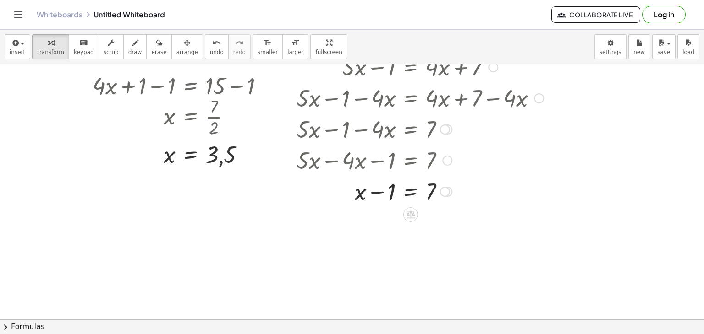
scroll to position [249, 0]
click at [411, 213] on icon at bounding box center [410, 215] width 8 height 8
click at [415, 195] on div at bounding box center [420, 190] width 256 height 31
click at [383, 224] on div at bounding box center [420, 221] width 256 height 31
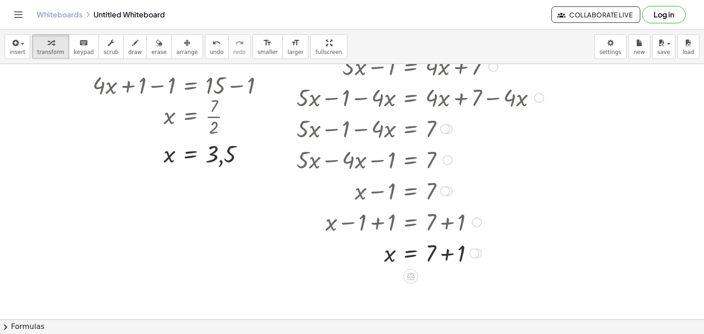
click at [455, 256] on div at bounding box center [420, 252] width 256 height 31
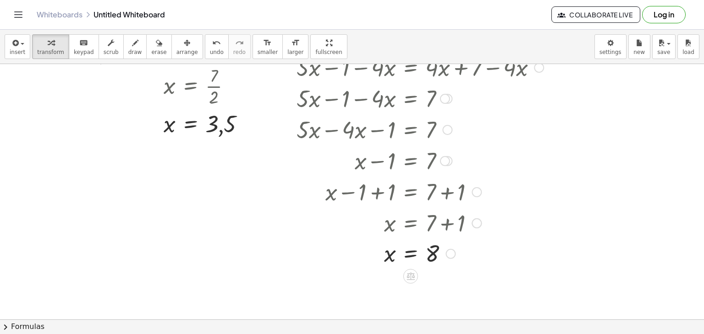
scroll to position [273, 0]
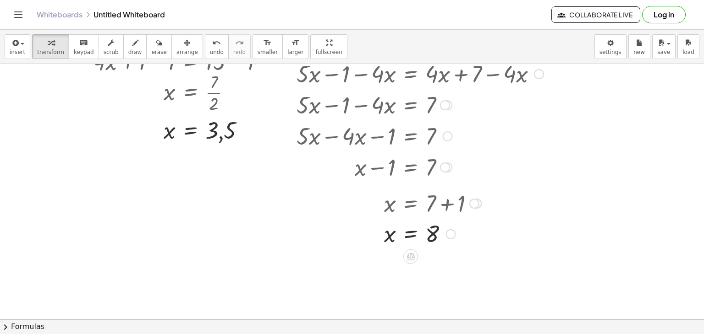
drag, startPoint x: 476, startPoint y: 229, endPoint x: 473, endPoint y: 199, distance: 29.5
click at [473, 199] on div at bounding box center [474, 204] width 10 height 10
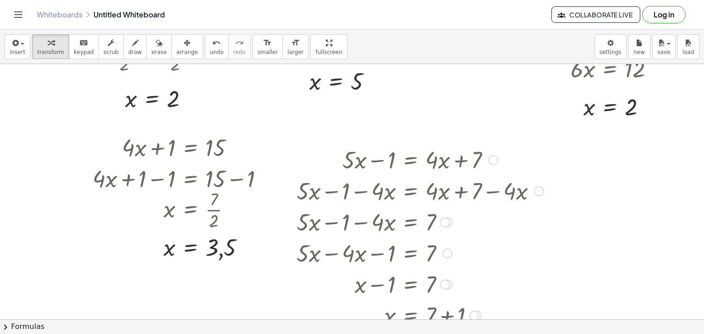
scroll to position [156, 22]
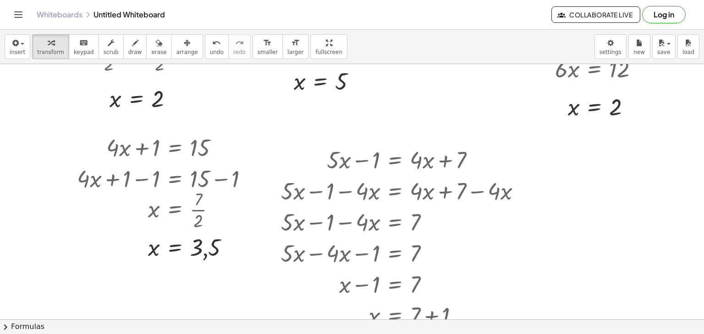
click at [575, 153] on div at bounding box center [343, 164] width 719 height 512
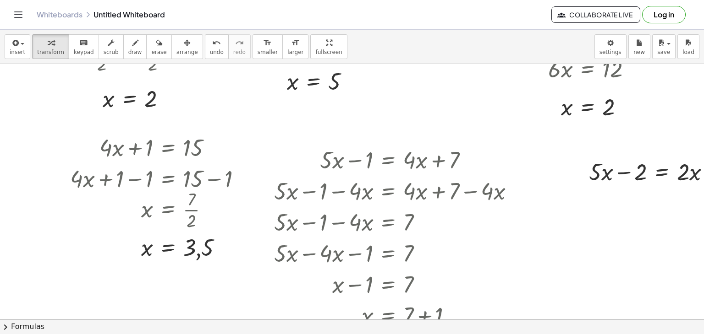
scroll to position [156, 93]
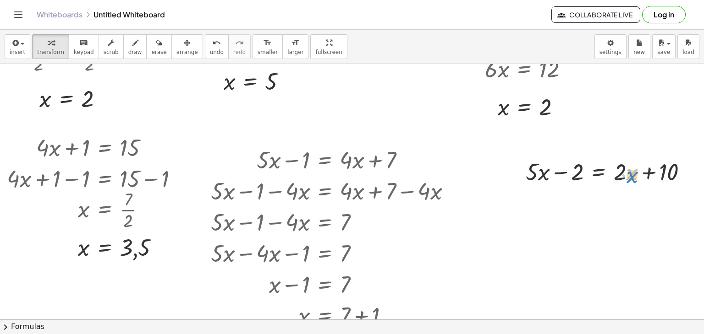
click at [629, 177] on div at bounding box center [610, 171] width 178 height 31
drag, startPoint x: 580, startPoint y: 187, endPoint x: 543, endPoint y: 186, distance: 36.2
click at [543, 186] on div "+ · 5 · x − 2 = + · 2 · x + 10" at bounding box center [607, 171] width 190 height 36
click at [176, 51] on span "arrange" at bounding box center [187, 52] width 22 height 6
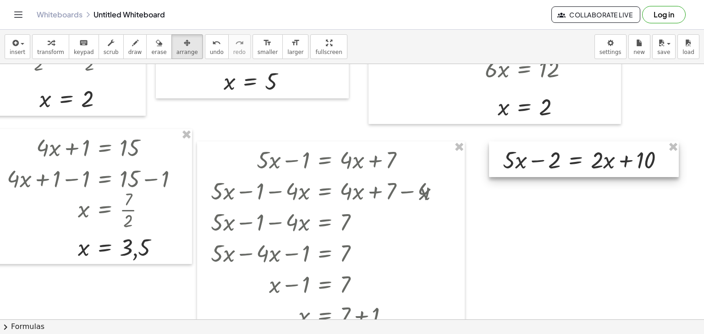
drag, startPoint x: 593, startPoint y: 159, endPoint x: 570, endPoint y: 147, distance: 25.8
click at [570, 147] on div at bounding box center [584, 160] width 190 height 36
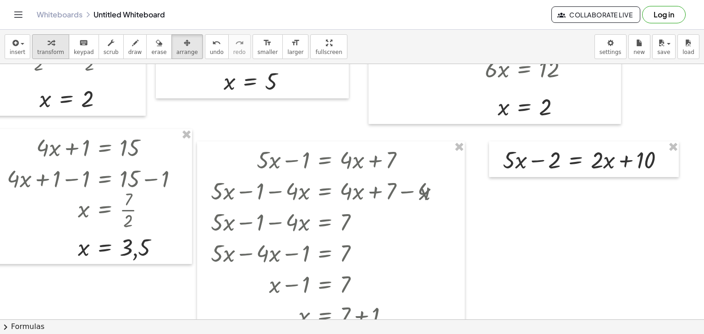
click at [48, 41] on icon "button" at bounding box center [51, 43] width 6 height 11
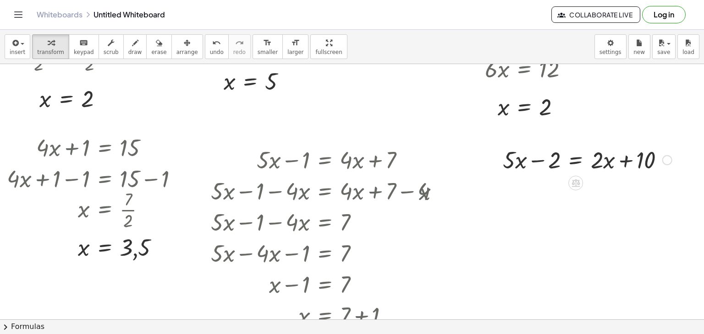
click at [569, 161] on div at bounding box center [587, 159] width 178 height 31
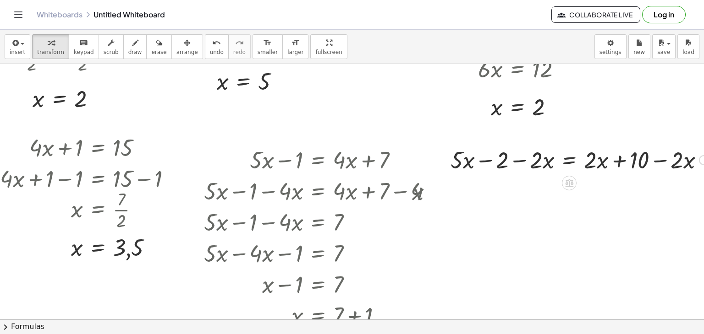
click at [535, 164] on div at bounding box center [580, 159] width 269 height 31
click at [684, 160] on div at bounding box center [580, 159] width 269 height 31
drag, startPoint x: 684, startPoint y: 160, endPoint x: 616, endPoint y: 163, distance: 67.9
click at [616, 163] on div at bounding box center [580, 159] width 269 height 31
click at [638, 162] on div at bounding box center [580, 159] width 269 height 31
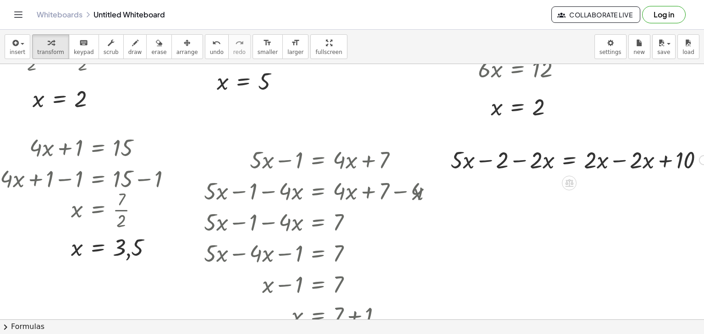
click at [600, 162] on div at bounding box center [580, 159] width 269 height 31
click at [625, 160] on div at bounding box center [580, 159] width 269 height 31
drag, startPoint x: 540, startPoint y: 163, endPoint x: 483, endPoint y: 164, distance: 57.3
click at [483, 164] on div at bounding box center [535, 159] width 178 height 31
click at [467, 162] on div at bounding box center [535, 159] width 178 height 31
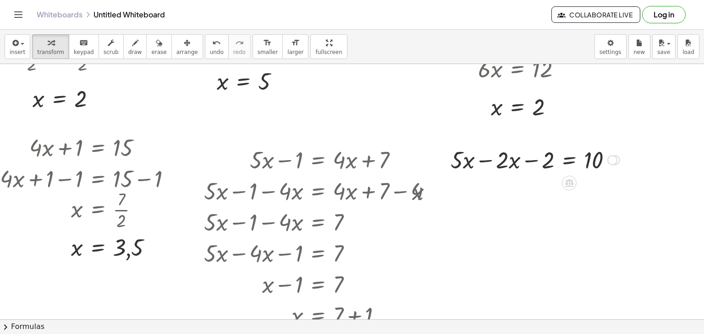
click at [512, 161] on div at bounding box center [535, 159] width 178 height 31
click at [508, 162] on div at bounding box center [535, 159] width 178 height 31
click at [488, 160] on div at bounding box center [535, 159] width 178 height 31
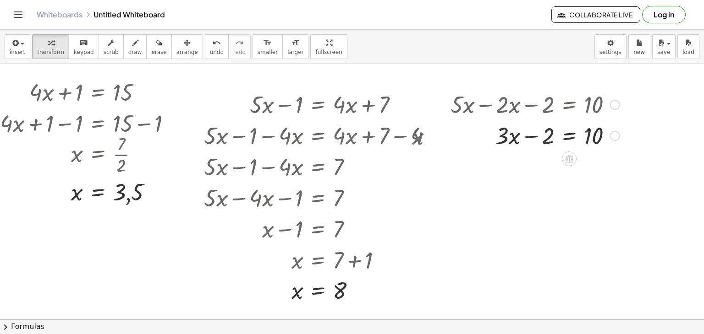
scroll to position [213, 93]
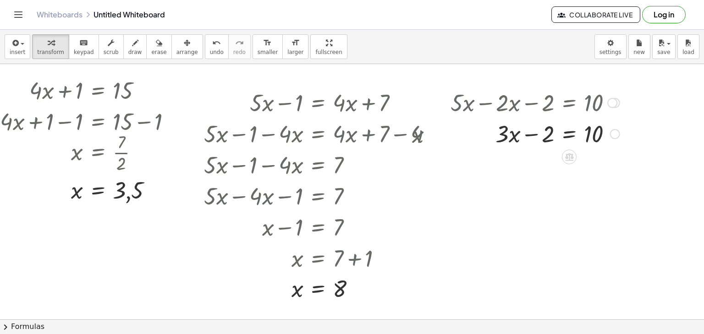
click at [570, 136] on div at bounding box center [535, 133] width 178 height 31
click at [609, 135] on div at bounding box center [552, 133] width 212 height 31
click at [520, 138] on div at bounding box center [535, 133] width 179 height 31
click at [570, 131] on div at bounding box center [535, 133] width 179 height 31
click at [543, 149] on div at bounding box center [536, 133] width 181 height 46
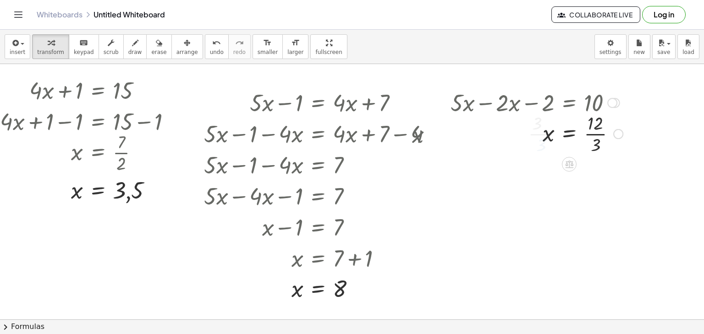
click at [597, 142] on div at bounding box center [536, 133] width 181 height 46
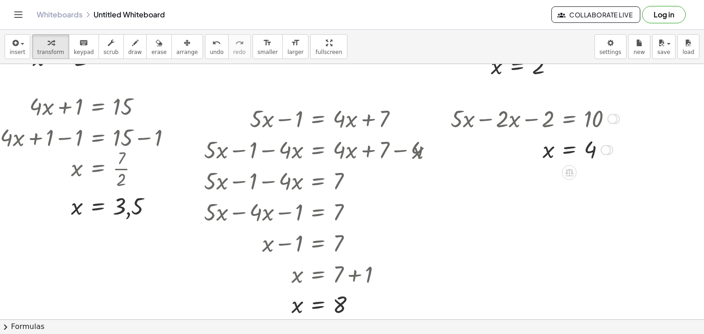
scroll to position [197, 93]
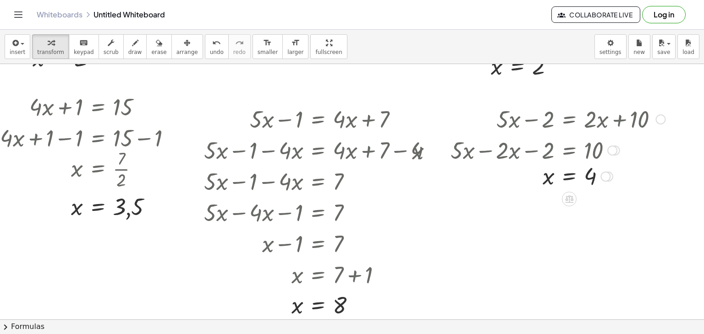
drag, startPoint x: 607, startPoint y: 149, endPoint x: 612, endPoint y: 179, distance: 30.3
click at [569, 177] on div "x = 4" at bounding box center [569, 177] width 0 height 0
drag, startPoint x: 612, startPoint y: 179, endPoint x: 613, endPoint y: 209, distance: 30.2
click at [613, 209] on div "+ · 2 · x + 1 = 5 + · 2 · x + 1 − 1 = + 5 − 1 + · 2 · x + 1 − 1 = 4 + · 2 · x +…" at bounding box center [313, 124] width 812 height 512
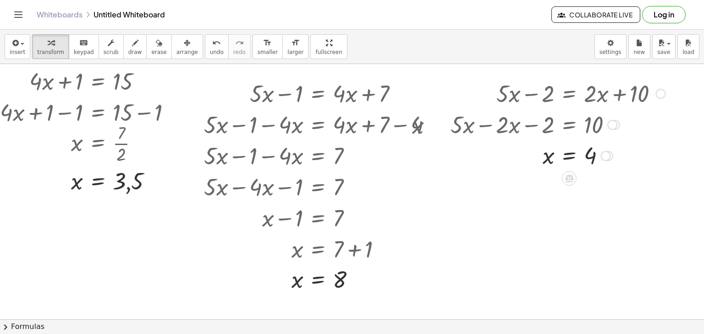
scroll to position [222, 93]
drag, startPoint x: 607, startPoint y: 154, endPoint x: 612, endPoint y: 197, distance: 43.4
click at [569, 196] on div "x = 4" at bounding box center [569, 196] width 0 height 0
click at [548, 158] on div at bounding box center [558, 156] width 224 height 46
click at [537, 151] on div at bounding box center [558, 156] width 224 height 46
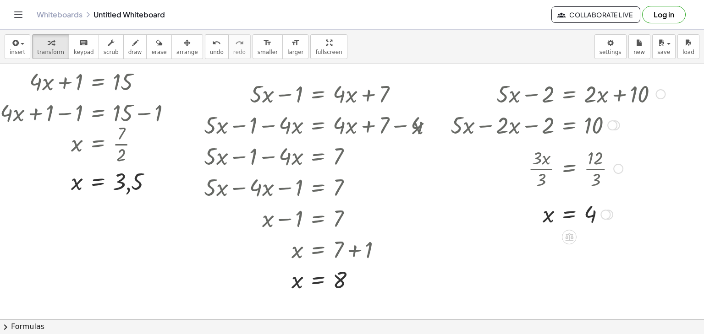
drag, startPoint x: 618, startPoint y: 153, endPoint x: 622, endPoint y: 170, distance: 16.9
click at [569, 169] on div "· 3 · x · 3 = · 12 · 3" at bounding box center [569, 169] width 0 height 0
click at [619, 160] on div at bounding box center [618, 157] width 10 height 10
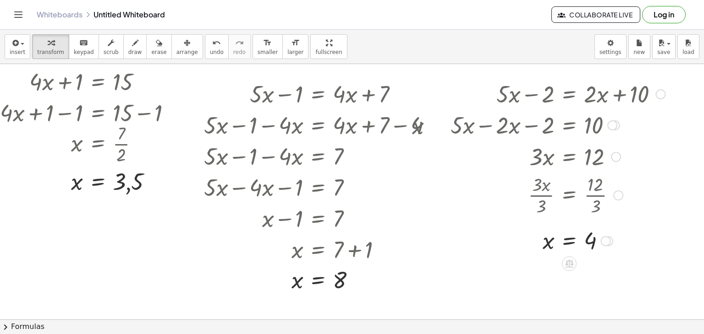
drag, startPoint x: 619, startPoint y: 159, endPoint x: 628, endPoint y: 201, distance: 43.6
click at [569, 196] on div "· 3 · x · 3 = · 12 · 3 Go back to this line Copy line as LaTeX Copy derivation …" at bounding box center [569, 196] width 0 height 0
click at [569, 161] on div "+ · 3 · x + 0 = 12" at bounding box center [569, 161] width 0 height 0
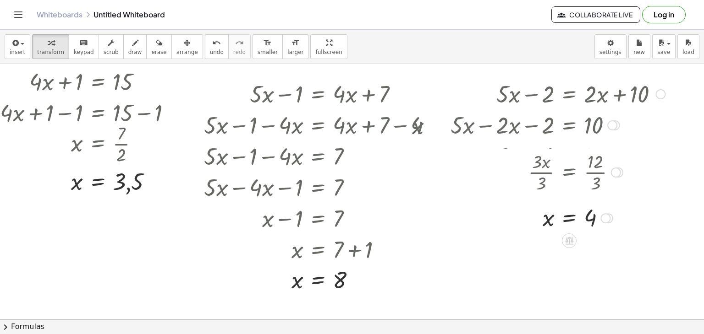
drag, startPoint x: 617, startPoint y: 183, endPoint x: 616, endPoint y: 164, distance: 19.3
click at [569, 173] on div "· 3 · x · 3 = · 12 · 3 Go back to this line Copy line as LaTeX Copy derivation …" at bounding box center [569, 173] width 0 height 0
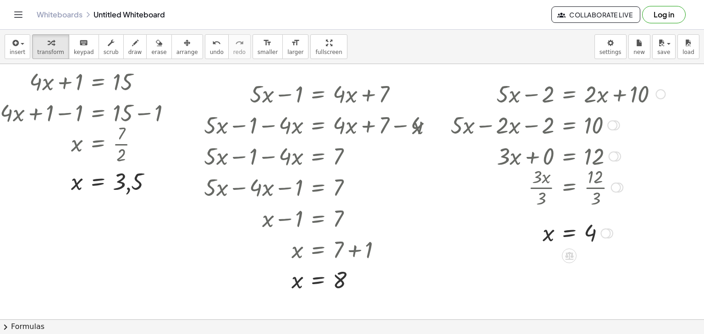
click at [616, 194] on div at bounding box center [558, 187] width 224 height 46
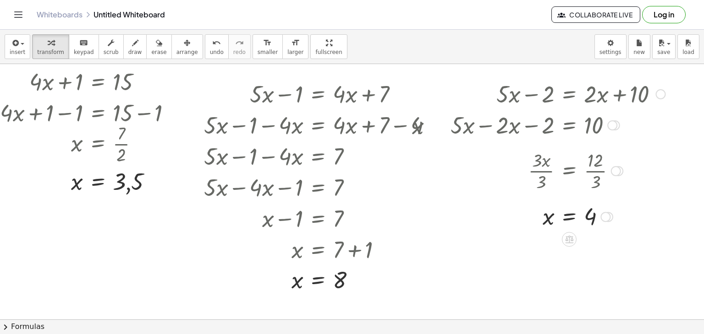
drag, startPoint x: 616, startPoint y: 187, endPoint x: 616, endPoint y: 163, distance: 24.3
click at [616, 166] on div "Go back to this line Copy line as LaTeX Copy derivation as LaTeX" at bounding box center [616, 171] width 10 height 10
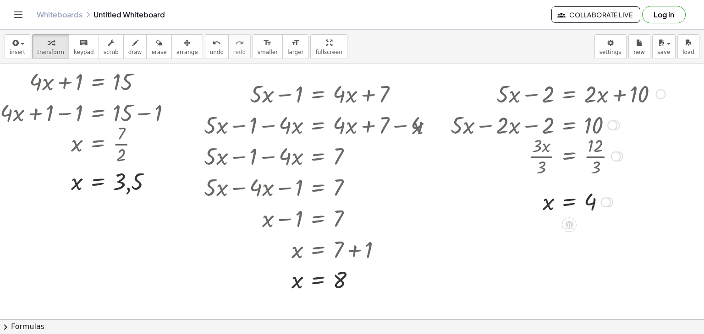
scroll to position [221, 93]
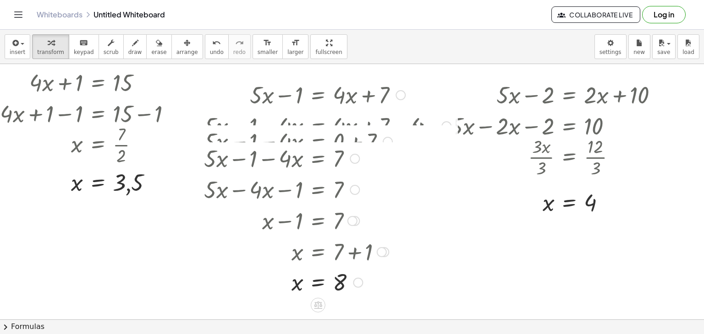
click at [318, 159] on div "+ · 5 · x − 1 − · 4 · x = 7" at bounding box center [318, 159] width 0 height 0
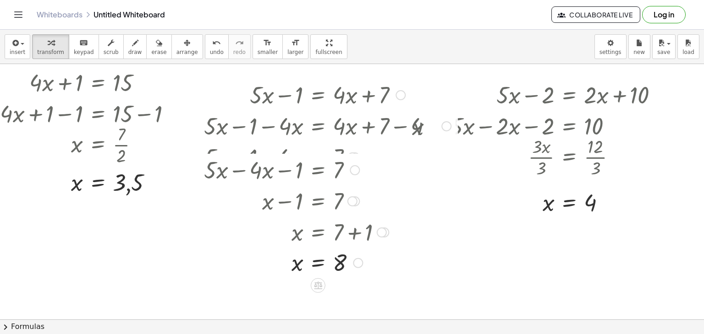
drag, startPoint x: 356, startPoint y: 186, endPoint x: 357, endPoint y: 157, distance: 28.4
click at [318, 170] on div "+ · 5 · x − · 4 · x − 1 = 7" at bounding box center [318, 170] width 0 height 0
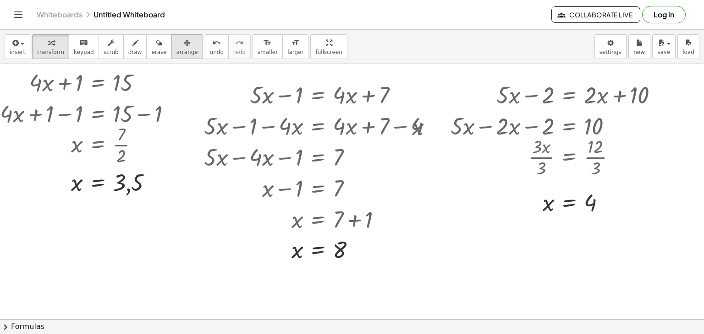
click at [181, 44] on button "arrange" at bounding box center [187, 46] width 32 height 25
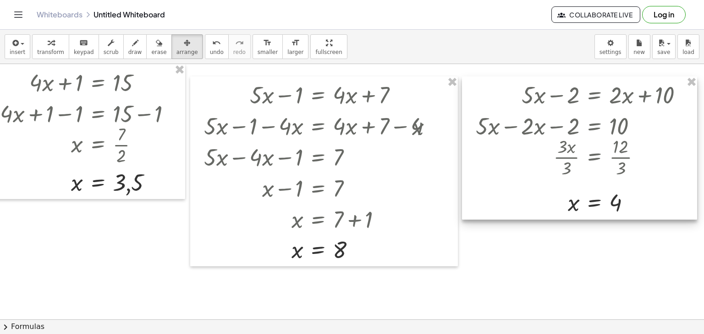
drag, startPoint x: 505, startPoint y: 193, endPoint x: 530, endPoint y: 192, distance: 24.3
click at [530, 192] on div at bounding box center [579, 148] width 235 height 143
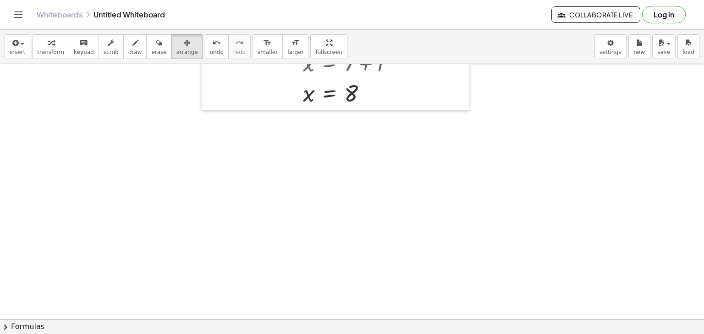
scroll to position [376, 81]
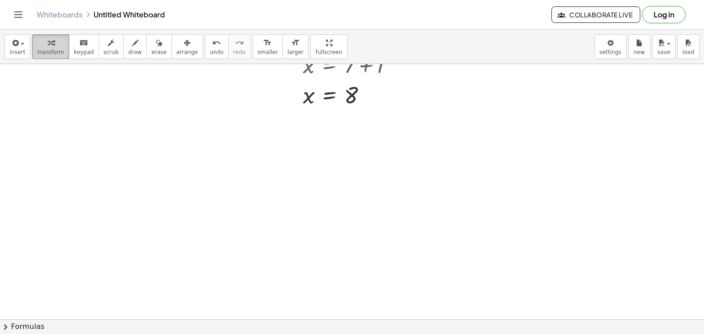
click at [37, 44] on div "button" at bounding box center [50, 42] width 27 height 11
click at [66, 153] on div at bounding box center [325, 71] width 812 height 767
drag, startPoint x: 77, startPoint y: 169, endPoint x: 75, endPoint y: 122, distance: 46.8
click at [75, 122] on div at bounding box center [72, 125] width 14 height 36
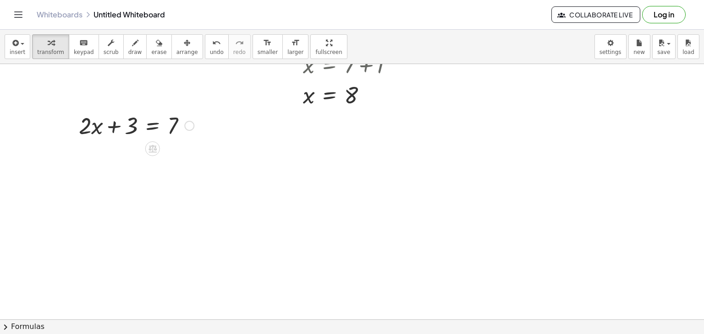
click at [153, 127] on div at bounding box center [136, 125] width 124 height 31
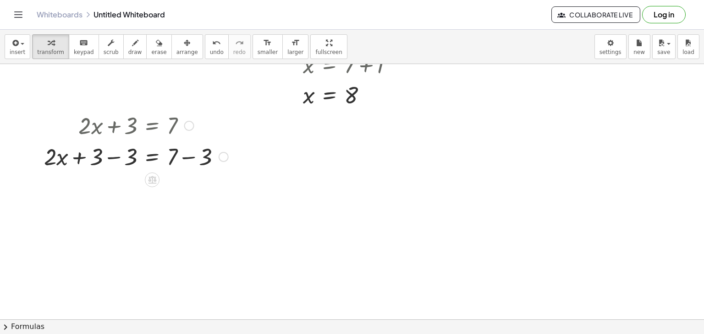
click at [193, 159] on div at bounding box center [135, 156] width 193 height 31
click at [152, 126] on div "+ · 2 · x + 3 = 7 + · 2 · x + 3 = 7 − 3 + − 3 4 + · 2 · x + 3 − 3 = + 7 − 3" at bounding box center [152, 126] width 0 height 0
drag, startPoint x: 191, startPoint y: 188, endPoint x: 193, endPoint y: 163, distance: 25.3
click at [152, 171] on div "· 2 · x = 4" at bounding box center [152, 171] width 0 height 0
click at [152, 158] on div at bounding box center [137, 156] width 126 height 31
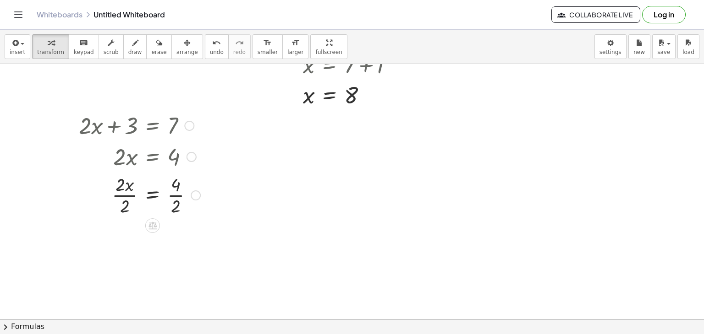
click at [175, 199] on div at bounding box center [139, 195] width 131 height 46
click at [131, 200] on div at bounding box center [137, 195] width 126 height 46
drag, startPoint x: 189, startPoint y: 242, endPoint x: 185, endPoint y: 199, distance: 43.3
click at [185, 199] on div at bounding box center [189, 203] width 10 height 10
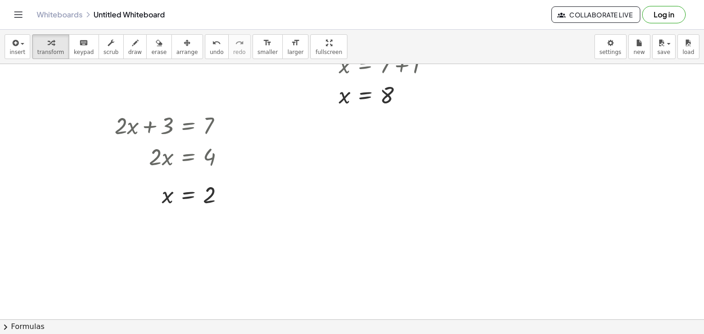
scroll to position [376, 44]
click at [312, 126] on div at bounding box center [362, 71] width 812 height 767
click at [398, 147] on div at bounding box center [390, 144] width 137 height 31
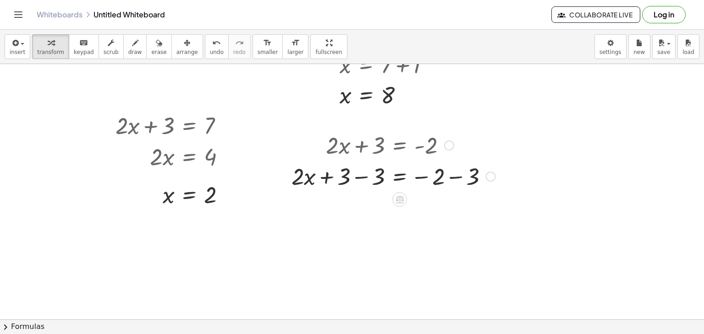
click at [368, 176] on div at bounding box center [393, 175] width 213 height 31
click at [400, 146] on div "+ · 2 · x + 3 = - 2 + · 2 · x + 3 = − 2 − 3 − 3 0 + · 2 · x + 3 − 3 = − 2 − 3 +…" at bounding box center [400, 146] width 0 height 0
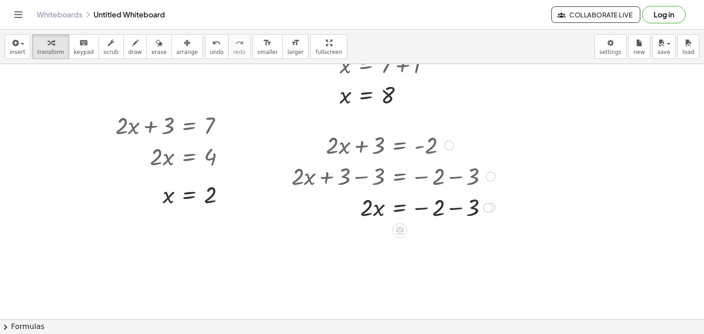
click at [446, 203] on div at bounding box center [393, 207] width 213 height 31
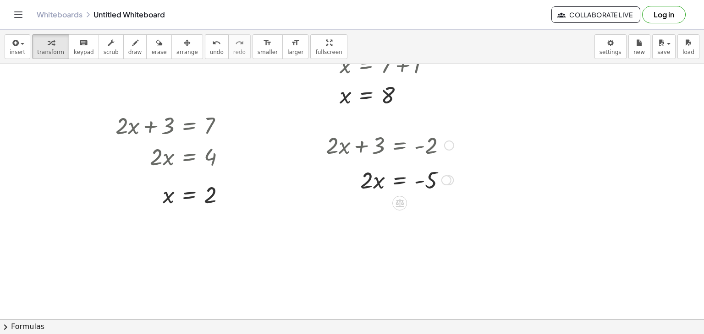
drag, startPoint x: 449, startPoint y: 241, endPoint x: 444, endPoint y: 176, distance: 64.3
click at [400, 181] on div "· 2 · x = - 5" at bounding box center [400, 181] width 0 height 0
click at [400, 180] on div at bounding box center [390, 175] width 137 height 31
click at [373, 216] on div at bounding box center [391, 215] width 138 height 46
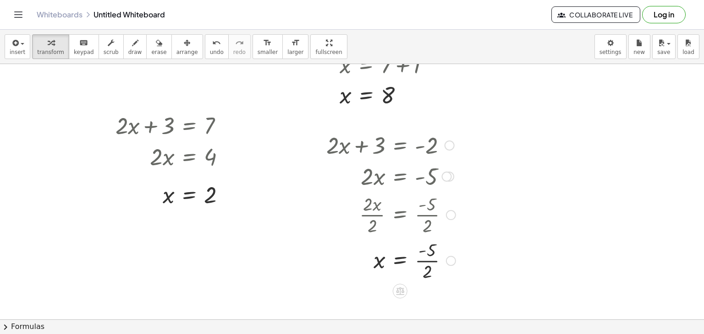
click at [428, 263] on div at bounding box center [391, 260] width 138 height 46
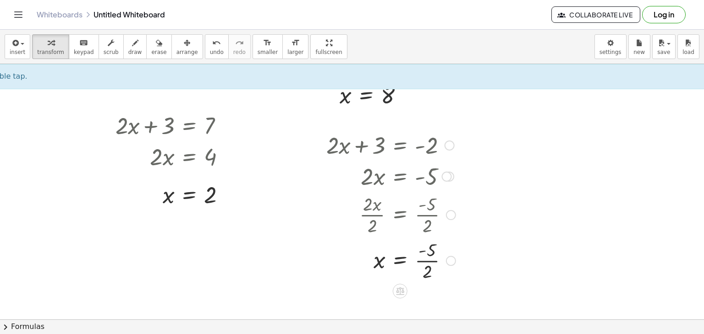
click at [429, 264] on div at bounding box center [391, 260] width 138 height 46
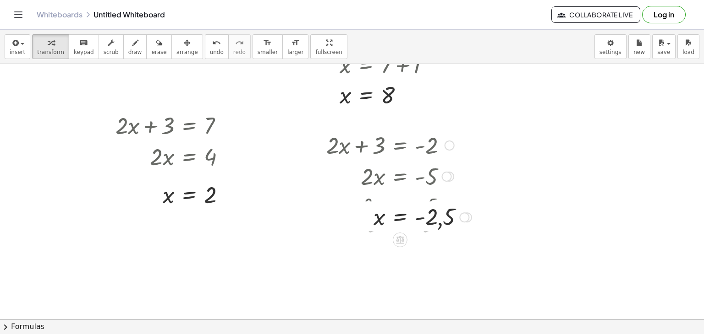
drag, startPoint x: 471, startPoint y: 260, endPoint x: 460, endPoint y: 215, distance: 46.7
click at [460, 215] on div at bounding box center [464, 218] width 10 height 10
drag, startPoint x: 464, startPoint y: 215, endPoint x: 466, endPoint y: 253, distance: 38.6
click at [400, 249] on div "x = - - 2,5" at bounding box center [400, 249] width 0 height 0
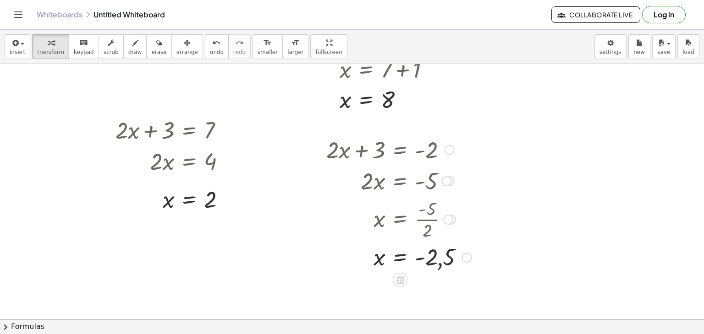
scroll to position [371, 44]
click at [180, 44] on div "button" at bounding box center [187, 42] width 22 height 11
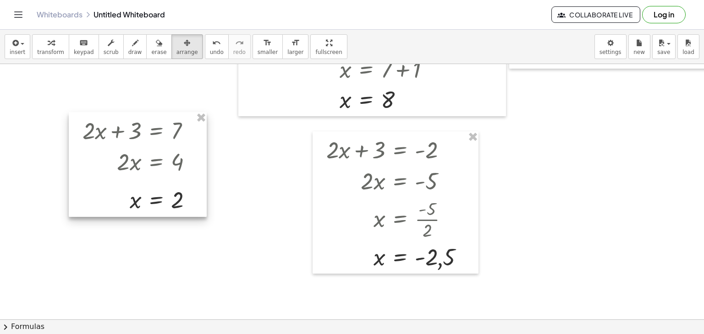
drag, startPoint x: 128, startPoint y: 121, endPoint x: 91, endPoint y: 123, distance: 37.6
click at [91, 123] on div at bounding box center [138, 164] width 138 height 105
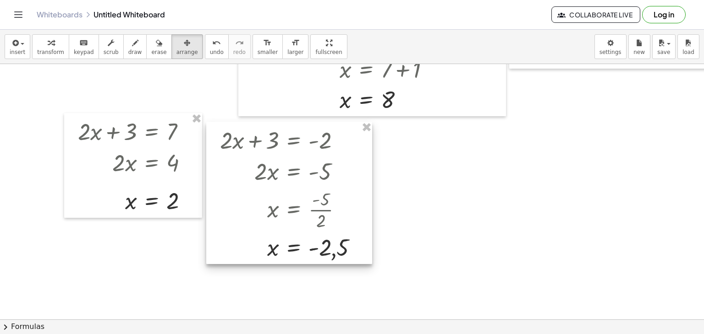
drag, startPoint x: 337, startPoint y: 137, endPoint x: 231, endPoint y: 128, distance: 106.7
click at [231, 128] on div at bounding box center [289, 193] width 166 height 143
click at [48, 43] on icon "button" at bounding box center [51, 43] width 6 height 11
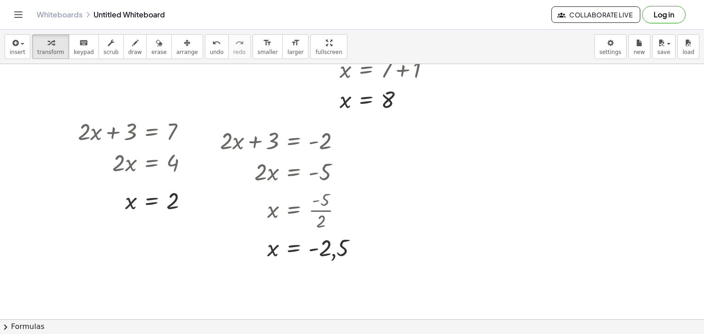
click at [393, 136] on div at bounding box center [362, 76] width 812 height 767
click at [478, 155] on div at bounding box center [469, 154] width 132 height 31
click at [537, 153] on div at bounding box center [468, 154] width 201 height 31
click at [453, 157] on div at bounding box center [452, 154] width 169 height 31
drag, startPoint x: 528, startPoint y: 154, endPoint x: 529, endPoint y: 189, distance: 34.8
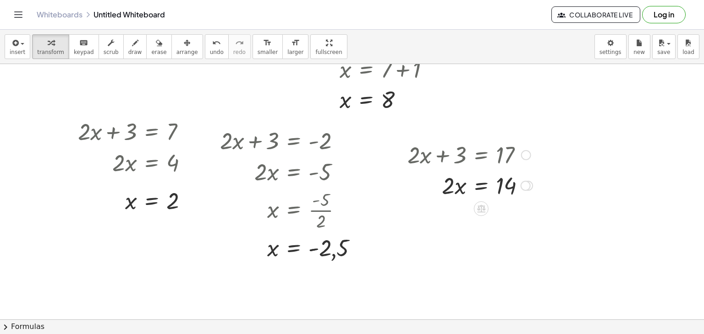
click at [481, 186] on div "· 2 · x = 14" at bounding box center [481, 186] width 0 height 0
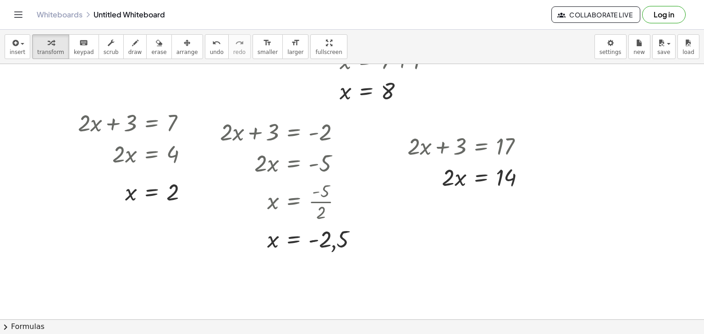
scroll to position [380, 44]
click at [477, 197] on div at bounding box center [362, 67] width 812 height 767
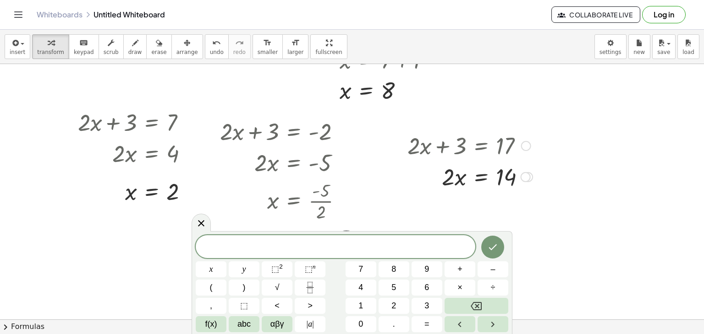
click at [477, 174] on div at bounding box center [470, 176] width 134 height 31
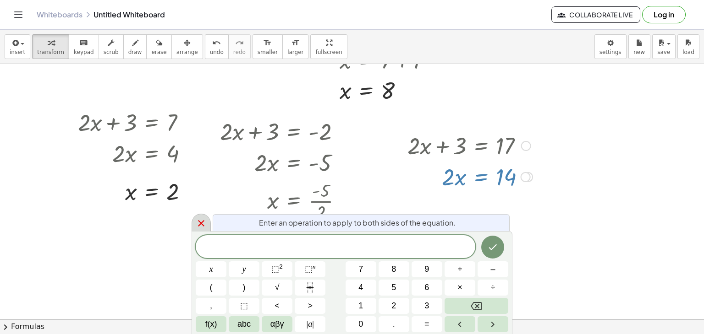
click at [198, 225] on icon at bounding box center [201, 223] width 11 height 11
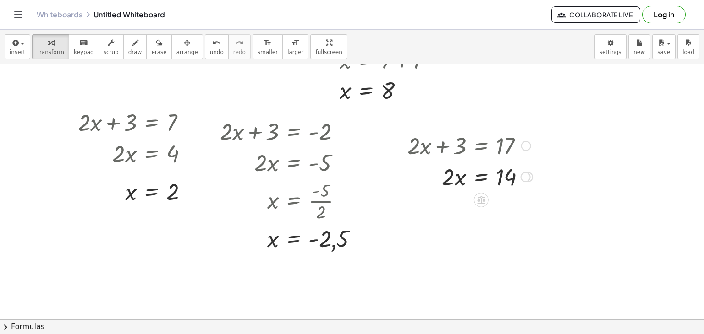
click at [485, 177] on div at bounding box center [470, 176] width 134 height 31
click at [506, 180] on div at bounding box center [471, 176] width 137 height 31
click at [508, 228] on div at bounding box center [471, 215] width 137 height 46
click at [454, 214] on div at bounding box center [470, 215] width 134 height 46
drag, startPoint x: 518, startPoint y: 264, endPoint x: 518, endPoint y: 215, distance: 49.0
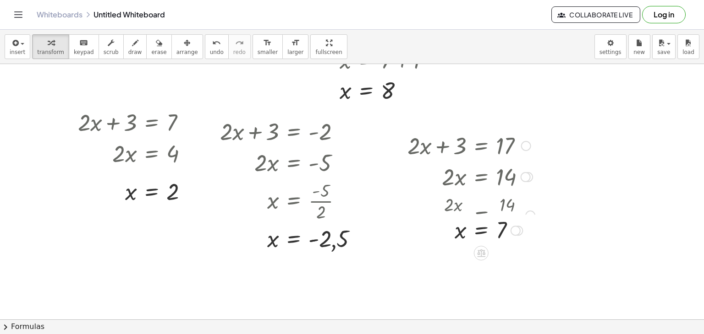
click at [518, 226] on div at bounding box center [515, 231] width 10 height 10
drag, startPoint x: 514, startPoint y: 215, endPoint x: 515, endPoint y: 254, distance: 38.9
click at [481, 252] on div "x = 7" at bounding box center [481, 252] width 0 height 0
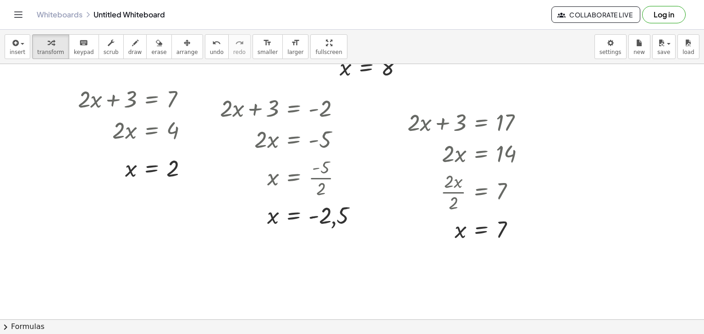
scroll to position [404, 44]
drag, startPoint x: 520, startPoint y: 233, endPoint x: 521, endPoint y: 245, distance: 12.1
click at [481, 239] on div "x = 7" at bounding box center [481, 239] width 0 height 0
click at [520, 244] on div at bounding box center [471, 237] width 137 height 30
